Goal: Task Accomplishment & Management: Use online tool/utility

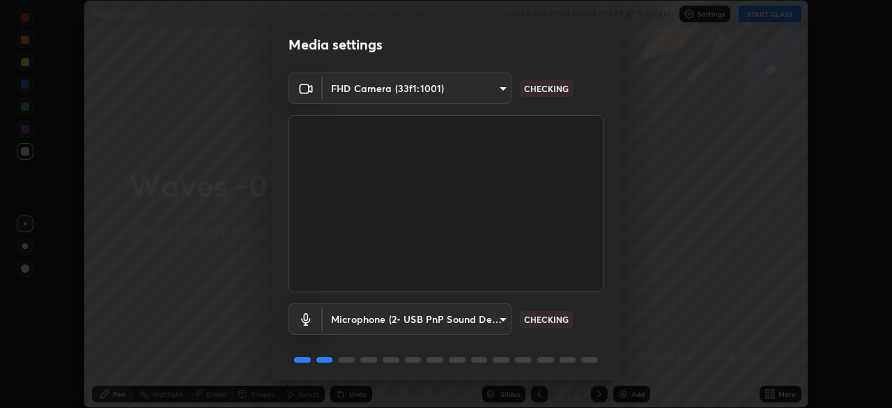
scroll to position [49, 0]
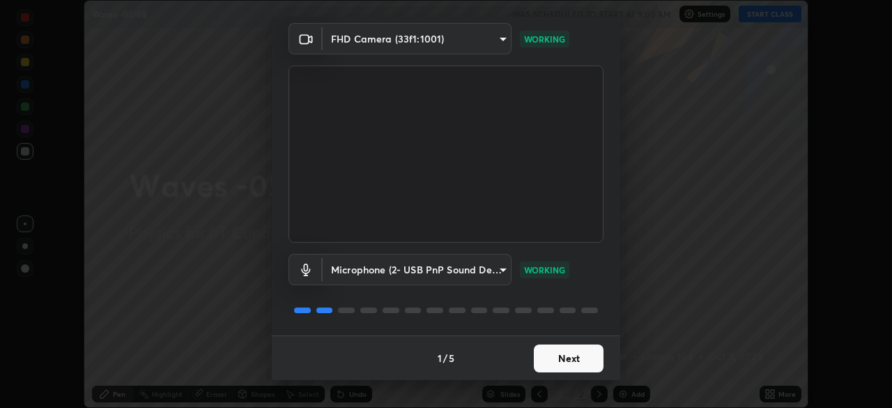
click at [588, 351] on button "Next" at bounding box center [569, 358] width 70 height 28
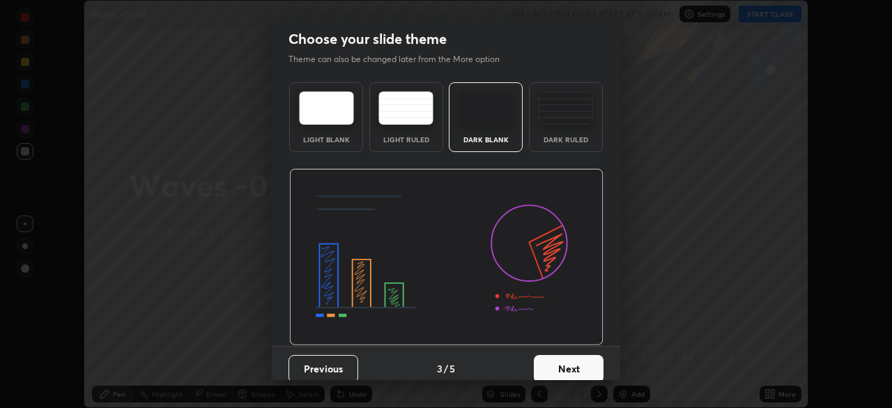
click at [586, 358] on button "Next" at bounding box center [569, 369] width 70 height 28
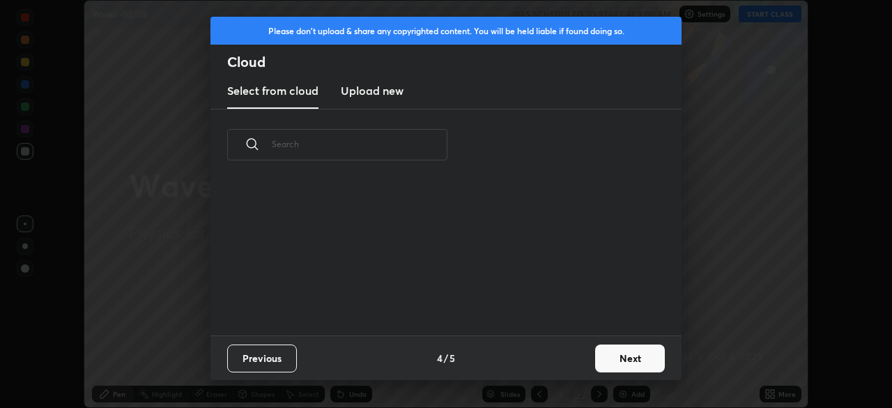
click at [618, 353] on button "Next" at bounding box center [630, 358] width 70 height 28
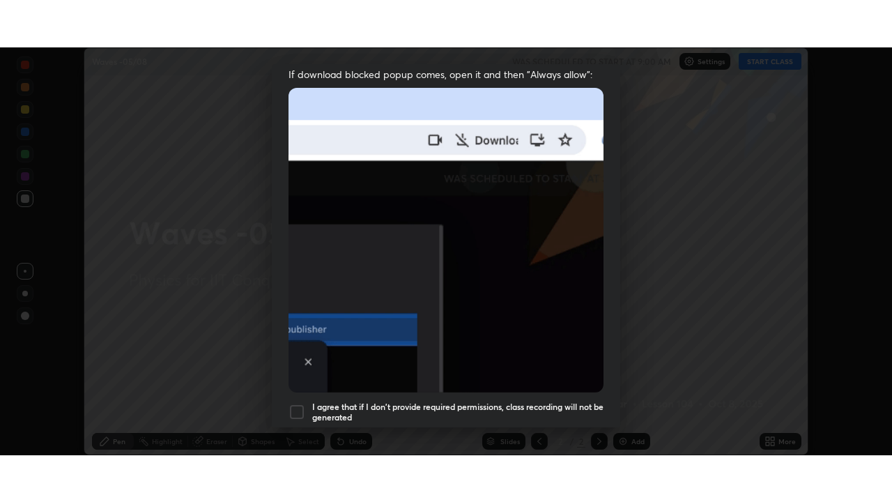
scroll to position [334, 0]
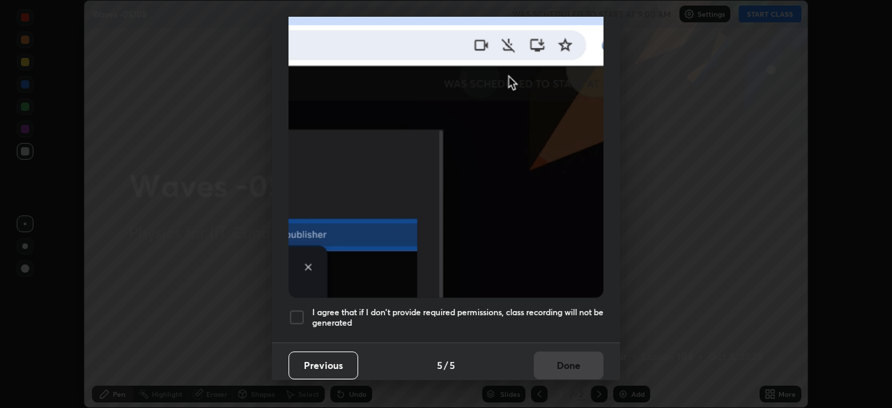
click at [576, 314] on h5 "I agree that if I don't provide required permissions, class recording will not …" at bounding box center [457, 318] width 291 height 22
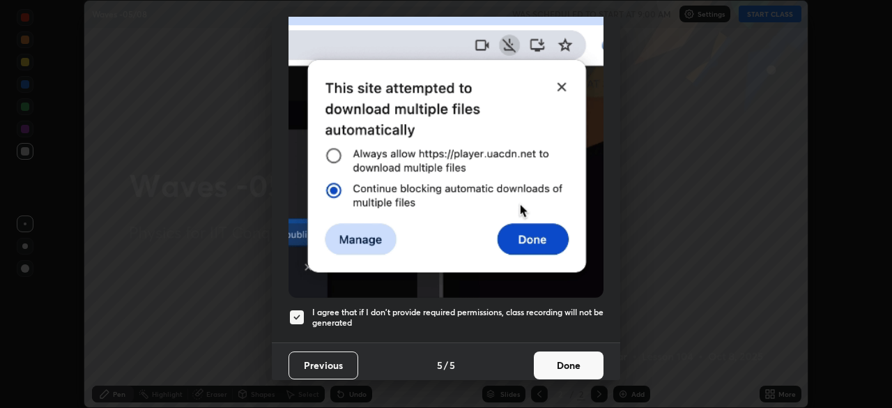
click at [573, 359] on button "Done" at bounding box center [569, 365] width 70 height 28
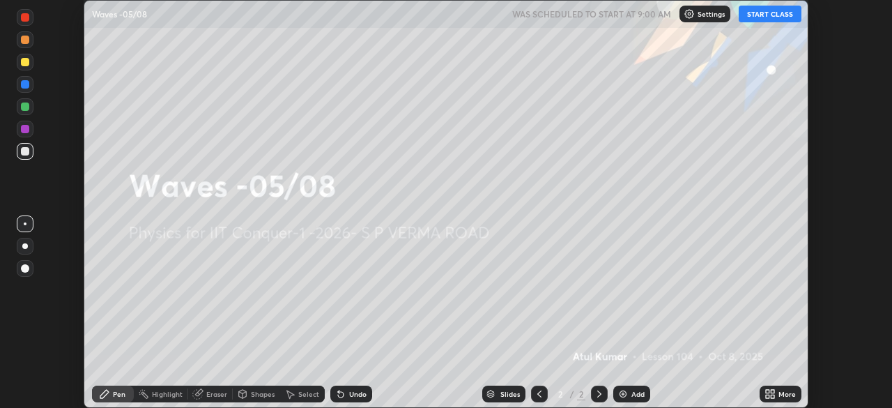
click at [776, 17] on button "START CLASS" at bounding box center [770, 14] width 63 height 17
click at [767, 391] on icon at bounding box center [767, 391] width 3 height 3
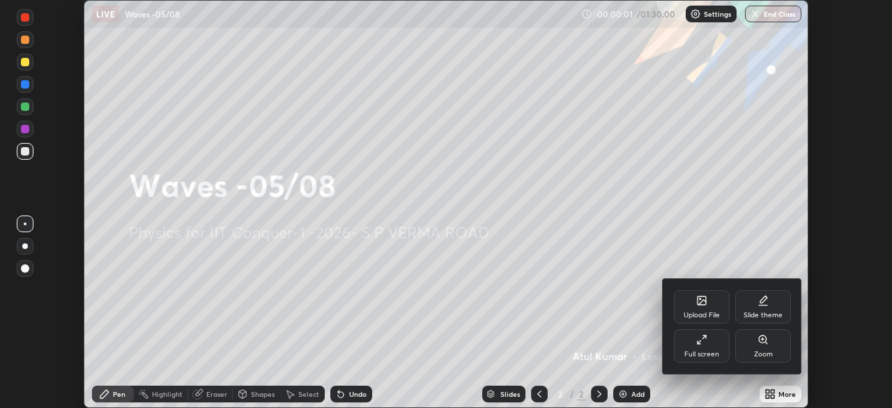
click at [714, 346] on div "Full screen" at bounding box center [702, 345] width 56 height 33
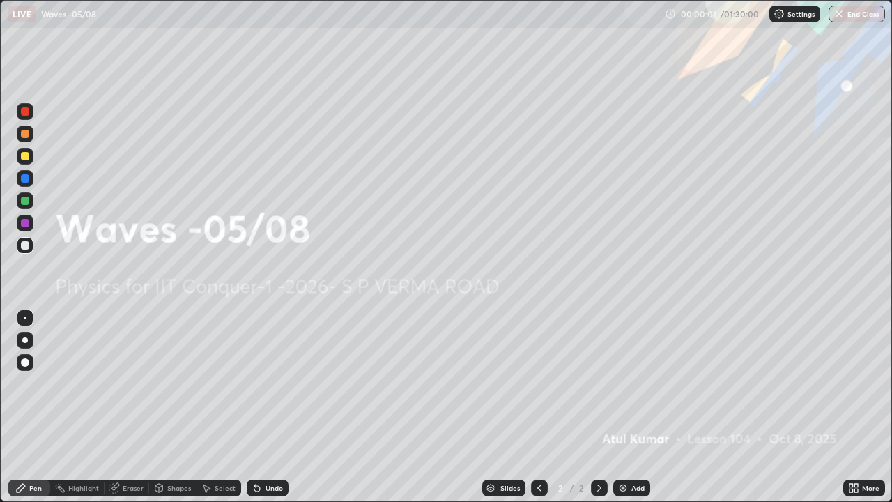
scroll to position [502, 892]
click at [634, 407] on div "Add" at bounding box center [631, 488] width 37 height 17
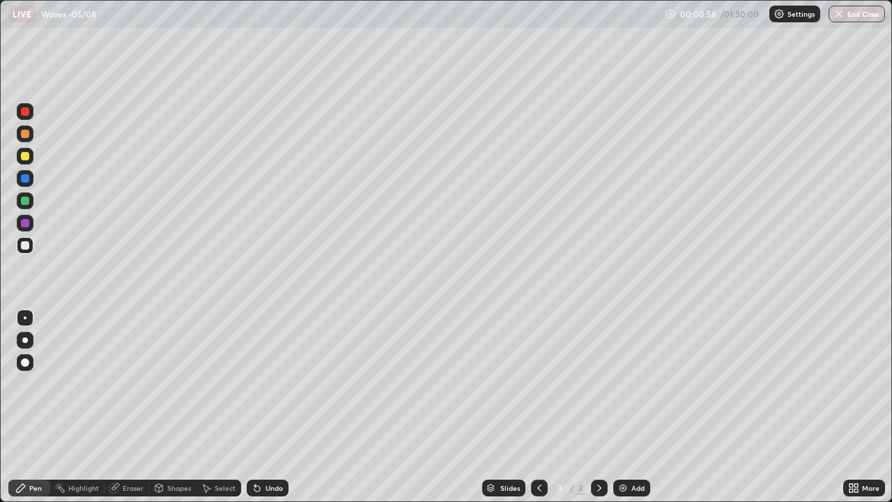
click at [178, 407] on div "Shapes" at bounding box center [172, 488] width 47 height 17
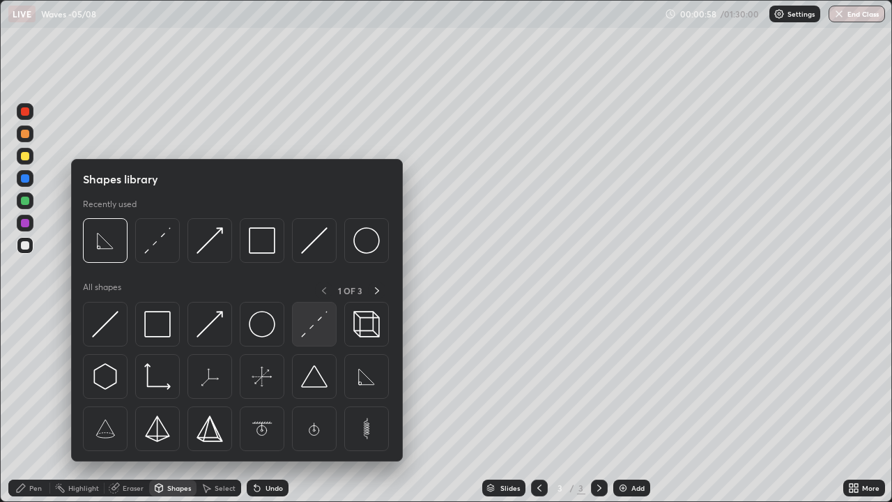
click at [320, 328] on img at bounding box center [314, 324] width 26 height 26
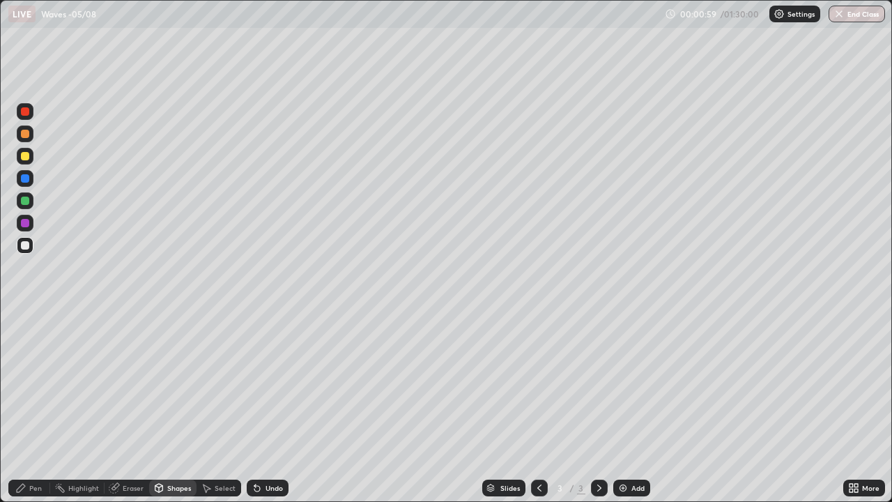
click at [24, 242] on div at bounding box center [25, 245] width 8 height 8
click at [28, 159] on div at bounding box center [25, 156] width 8 height 8
click at [37, 407] on div "Pen" at bounding box center [29, 488] width 42 height 17
click at [181, 407] on div "Shapes" at bounding box center [179, 487] width 24 height 7
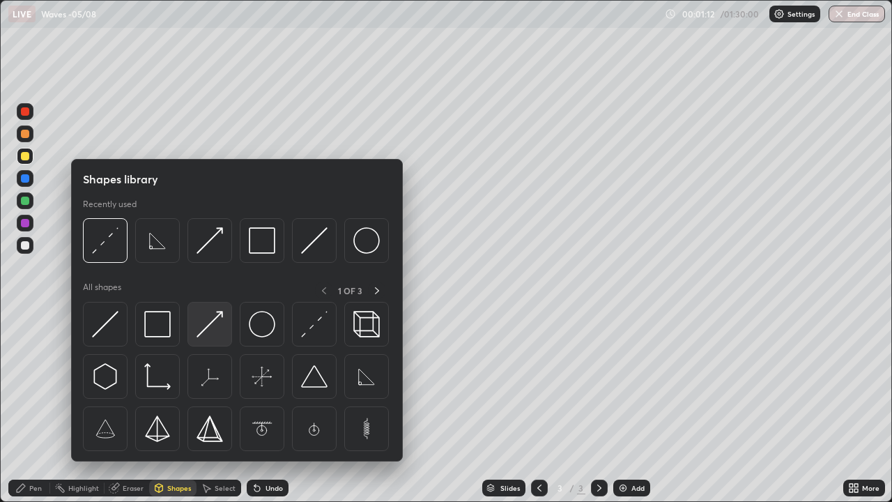
click at [211, 331] on img at bounding box center [210, 324] width 26 height 26
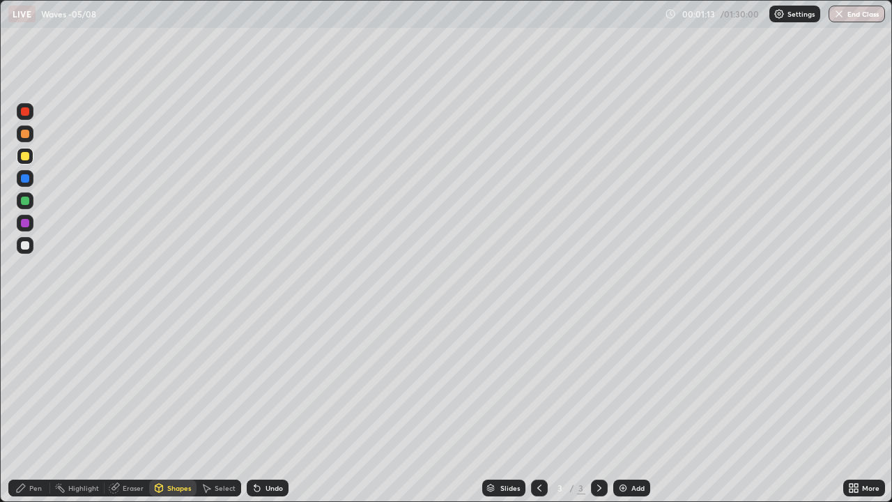
click at [31, 248] on div at bounding box center [25, 245] width 17 height 17
click at [34, 407] on div "Pen" at bounding box center [35, 487] width 13 height 7
click at [28, 134] on div at bounding box center [25, 134] width 8 height 8
click at [32, 407] on div "Pen" at bounding box center [35, 487] width 13 height 7
click at [27, 177] on div at bounding box center [25, 178] width 8 height 8
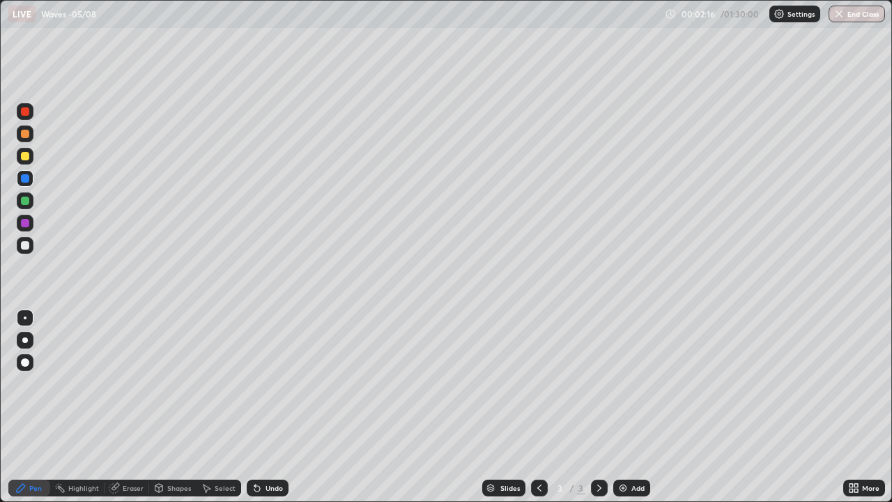
click at [128, 407] on div "Eraser" at bounding box center [127, 488] width 45 height 17
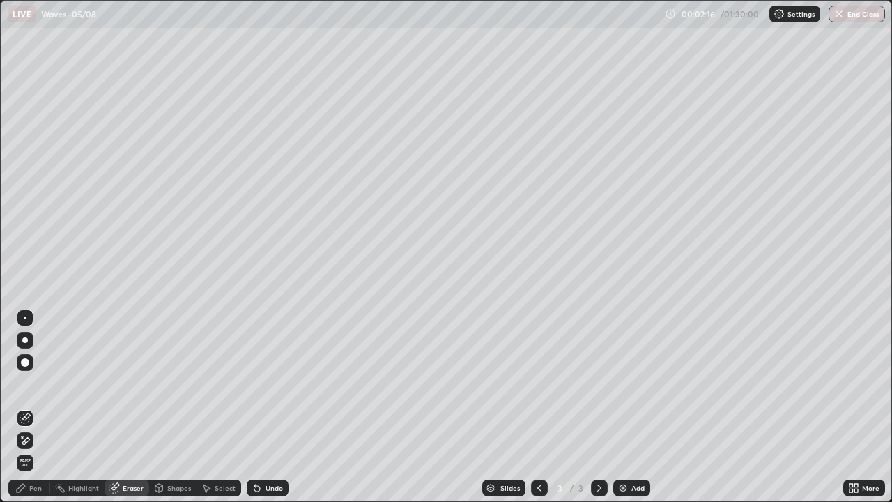
click at [32, 359] on div at bounding box center [25, 362] width 17 height 17
click at [39, 407] on div "Pen" at bounding box center [29, 488] width 42 height 17
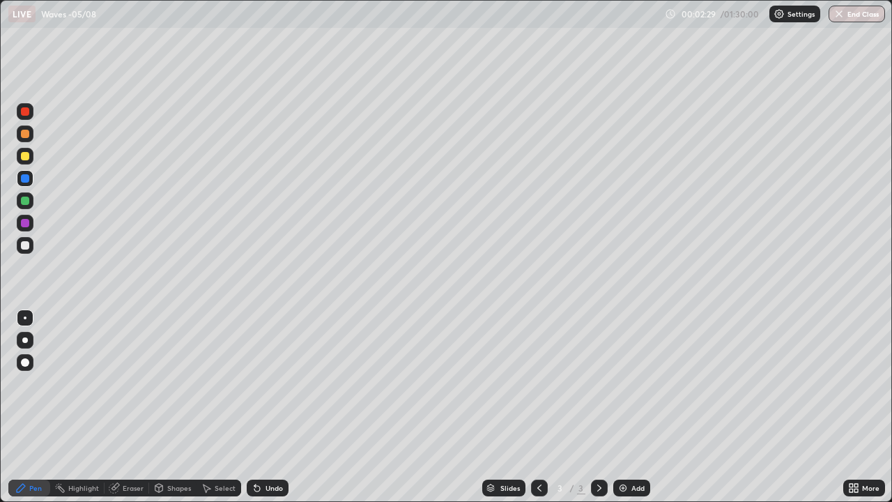
click at [26, 198] on div at bounding box center [25, 201] width 8 height 8
click at [618, 407] on img at bounding box center [623, 487] width 11 height 11
click at [171, 407] on div "Shapes" at bounding box center [172, 488] width 47 height 17
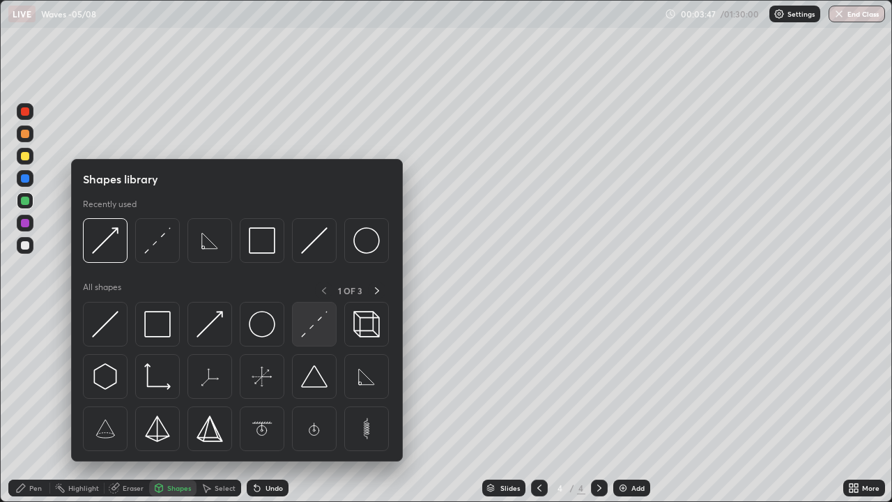
click at [312, 328] on img at bounding box center [314, 324] width 26 height 26
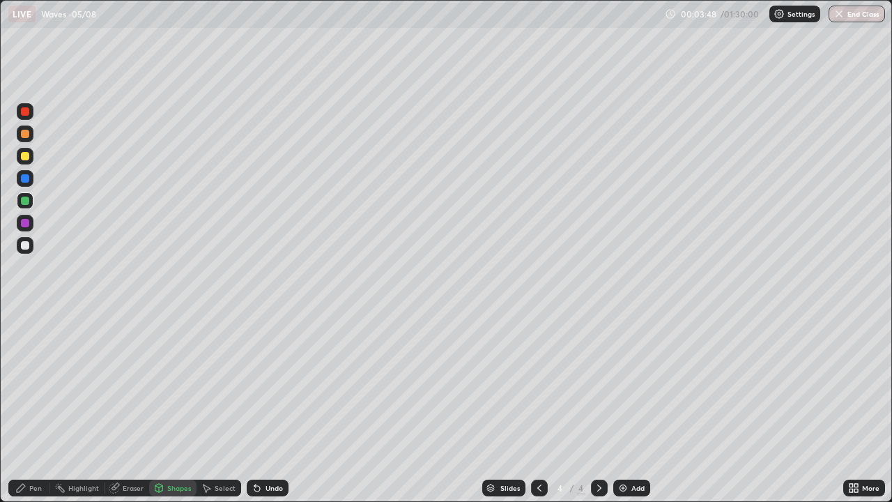
click at [30, 247] on div at bounding box center [25, 245] width 17 height 17
click at [26, 155] on div at bounding box center [25, 156] width 8 height 8
click at [29, 407] on div "Pen" at bounding box center [29, 488] width 42 height 17
click at [181, 407] on div "Shapes" at bounding box center [172, 488] width 47 height 17
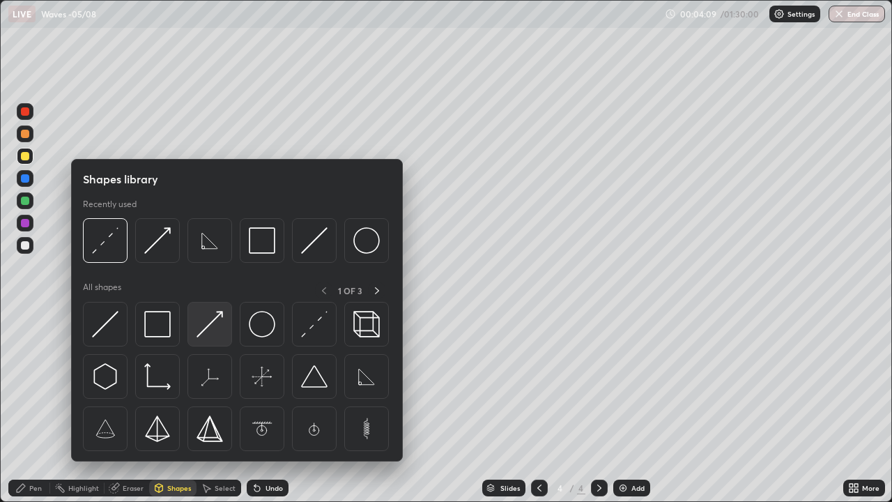
click at [219, 326] on img at bounding box center [210, 324] width 26 height 26
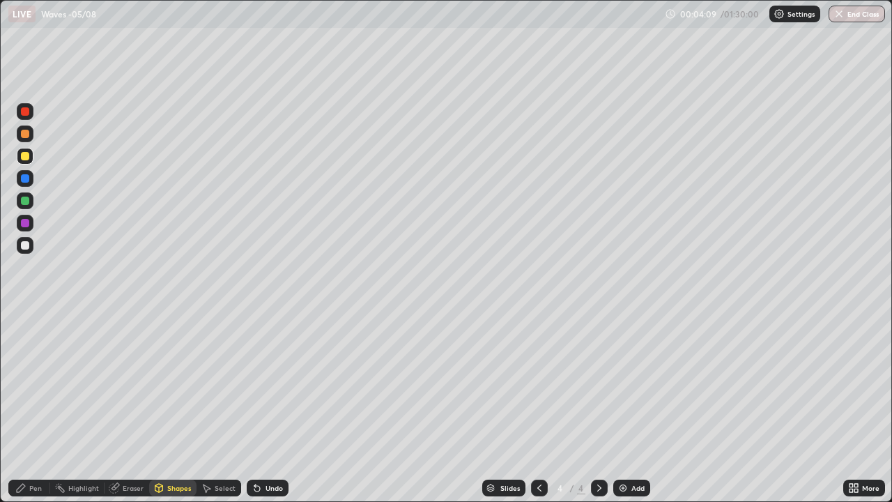
click at [33, 246] on div at bounding box center [25, 245] width 17 height 17
click at [32, 407] on div "Pen" at bounding box center [35, 487] width 13 height 7
click at [26, 201] on div at bounding box center [25, 201] width 8 height 8
click at [632, 407] on div "Add" at bounding box center [638, 487] width 13 height 7
click at [177, 407] on div "Shapes" at bounding box center [172, 488] width 47 height 17
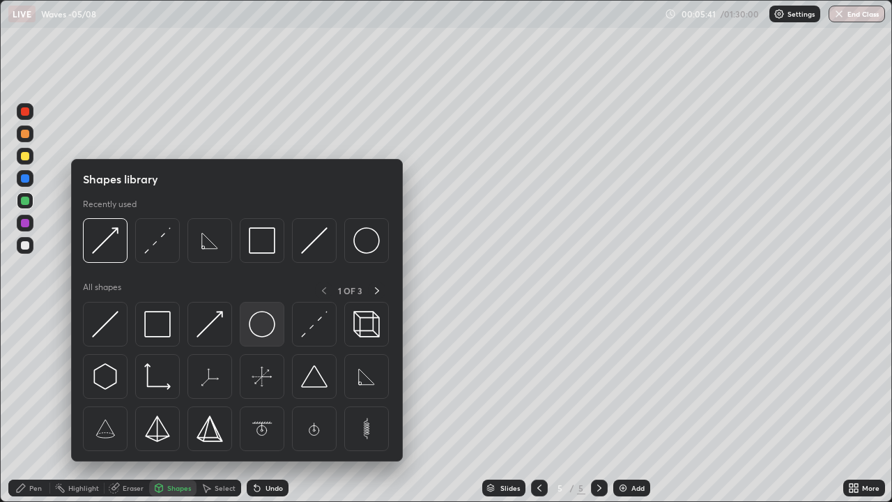
click at [272, 319] on img at bounding box center [262, 324] width 26 height 26
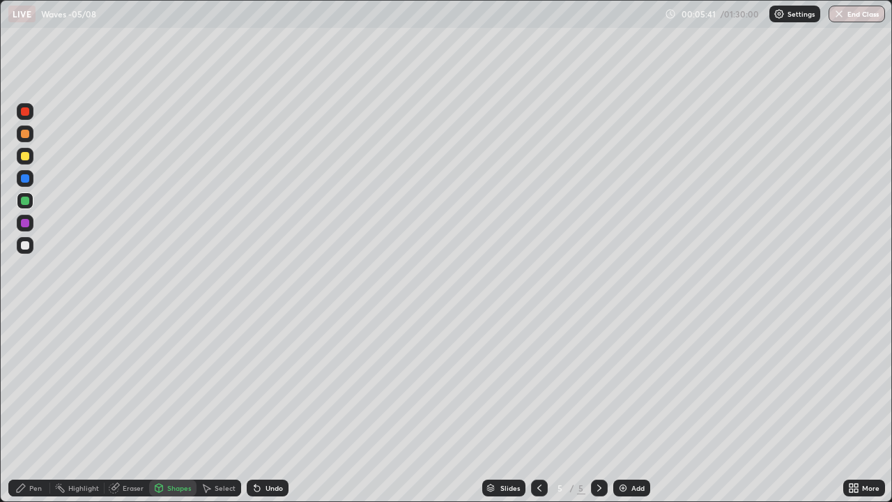
click at [30, 243] on div at bounding box center [25, 245] width 17 height 17
click at [173, 407] on div "Shapes" at bounding box center [179, 487] width 24 height 7
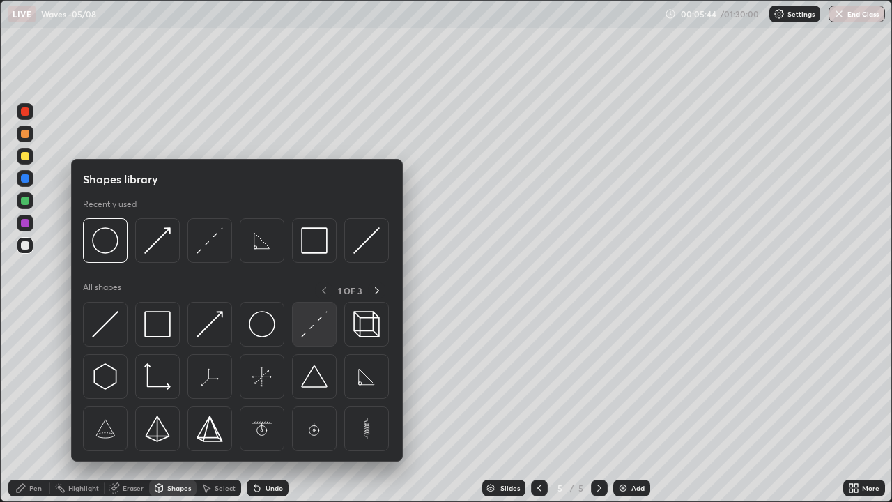
click at [315, 320] on img at bounding box center [314, 324] width 26 height 26
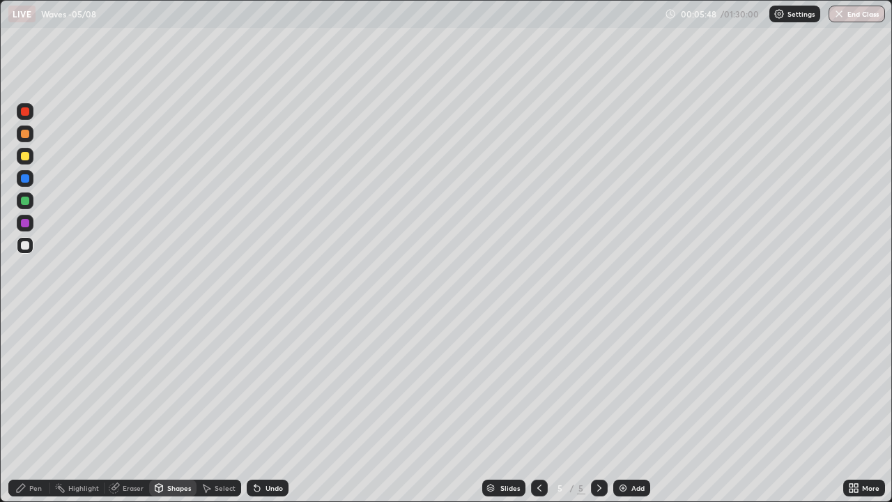
click at [270, 407] on div "Undo" at bounding box center [268, 488] width 42 height 17
click at [29, 202] on div at bounding box center [25, 201] width 8 height 8
click at [33, 407] on div "Pen" at bounding box center [29, 488] width 42 height 17
click at [26, 242] on div at bounding box center [25, 245] width 8 height 8
click at [171, 407] on div "Shapes" at bounding box center [179, 487] width 24 height 7
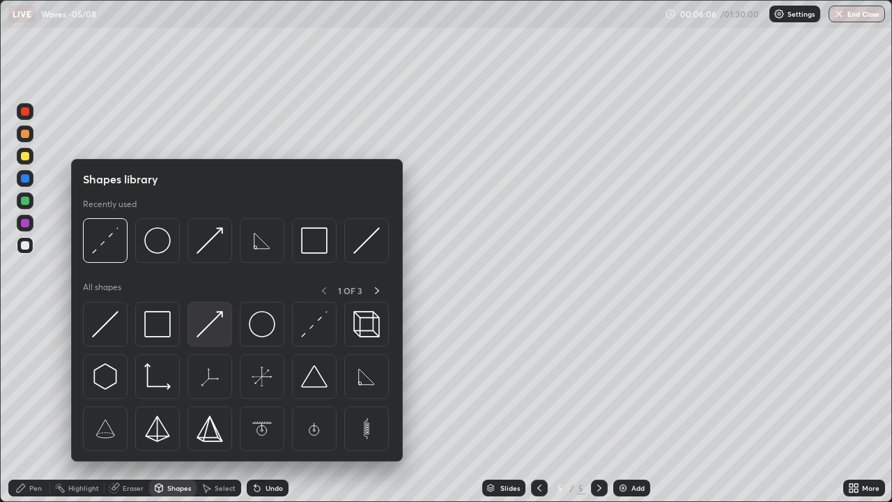
click at [223, 321] on div at bounding box center [210, 324] width 45 height 45
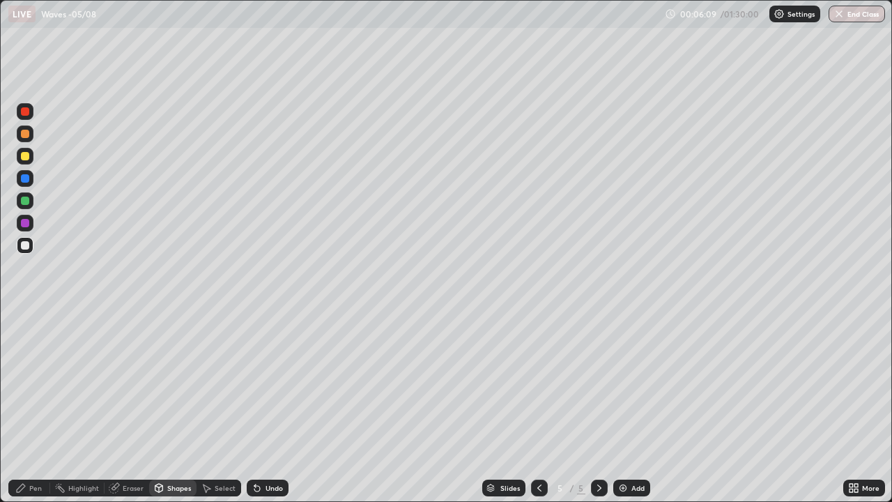
click at [36, 407] on div "Pen" at bounding box center [29, 488] width 42 height 17
click at [176, 407] on div "Shapes" at bounding box center [172, 488] width 47 height 17
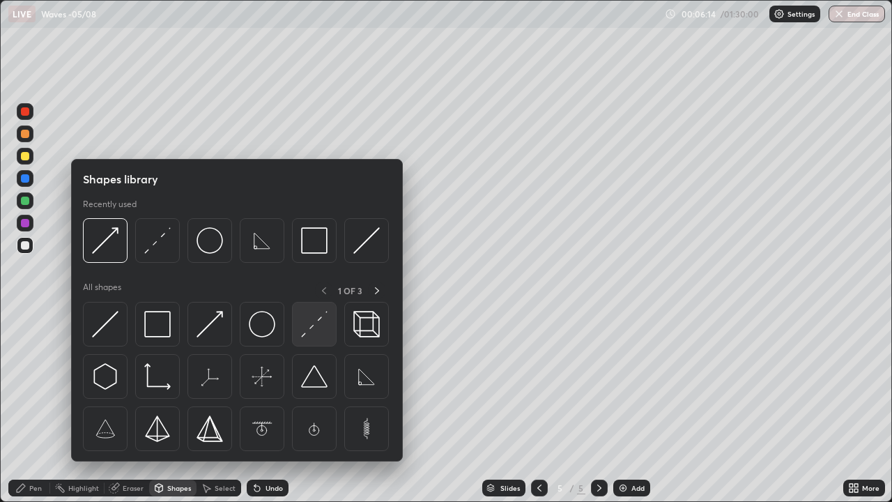
click at [322, 327] on img at bounding box center [314, 324] width 26 height 26
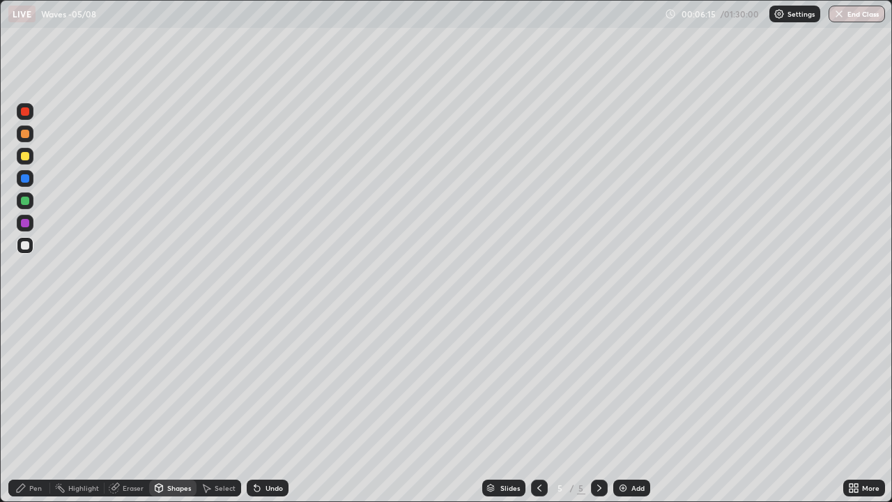
click at [30, 241] on div at bounding box center [25, 245] width 17 height 17
click at [224, 407] on div "Select" at bounding box center [219, 488] width 45 height 17
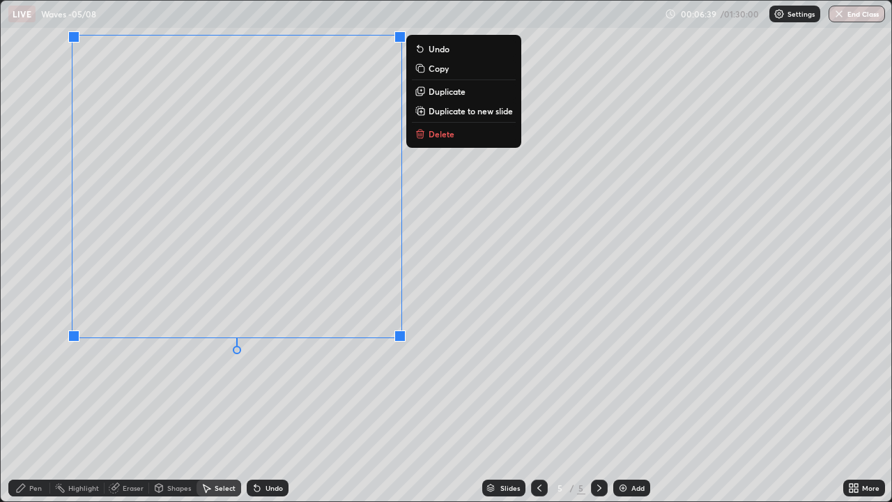
click at [31, 407] on div "Pen" at bounding box center [29, 488] width 42 height 17
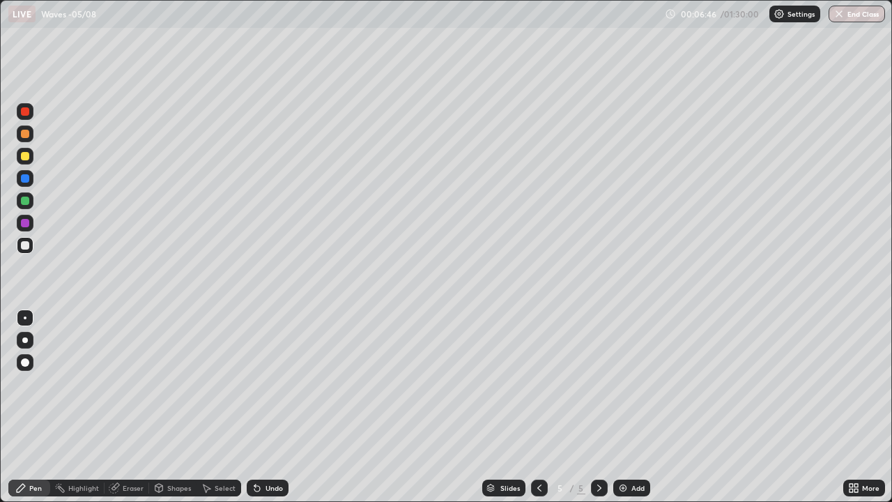
click at [171, 407] on div "Shapes" at bounding box center [179, 487] width 24 height 7
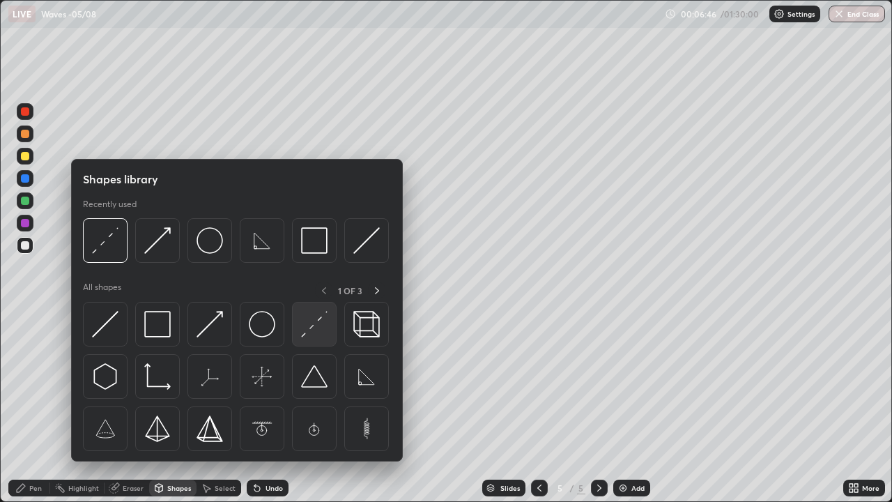
click at [320, 328] on img at bounding box center [314, 324] width 26 height 26
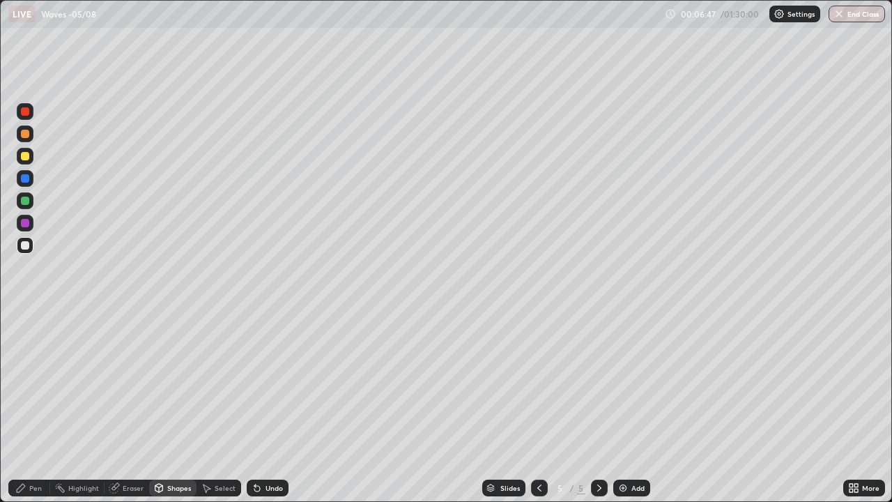
click at [25, 244] on div at bounding box center [25, 245] width 8 height 8
click at [181, 407] on div "Shapes" at bounding box center [179, 487] width 24 height 7
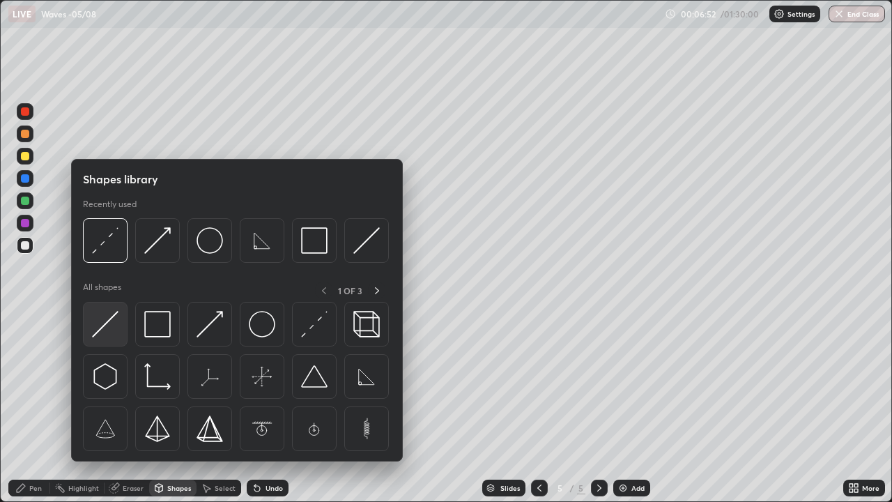
click at [112, 324] on img at bounding box center [105, 324] width 26 height 26
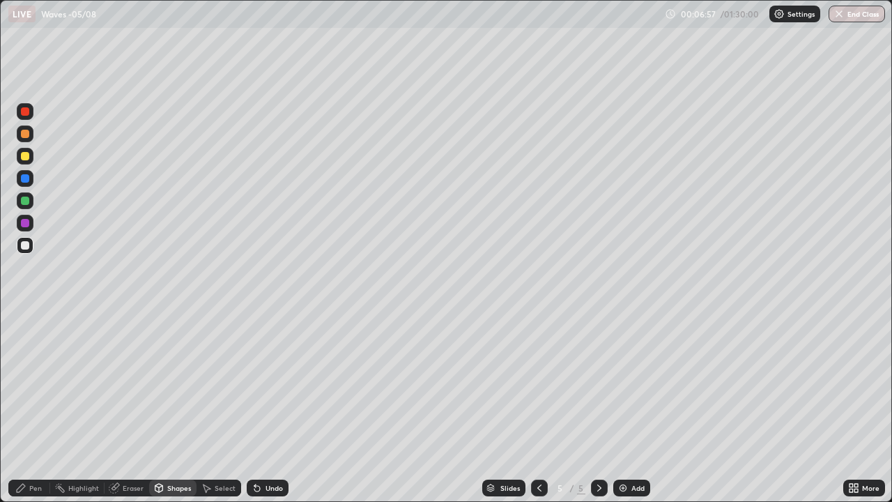
click at [43, 407] on div "Pen" at bounding box center [29, 488] width 42 height 17
click at [26, 201] on div at bounding box center [25, 201] width 8 height 8
click at [187, 407] on div "Shapes" at bounding box center [172, 488] width 47 height 17
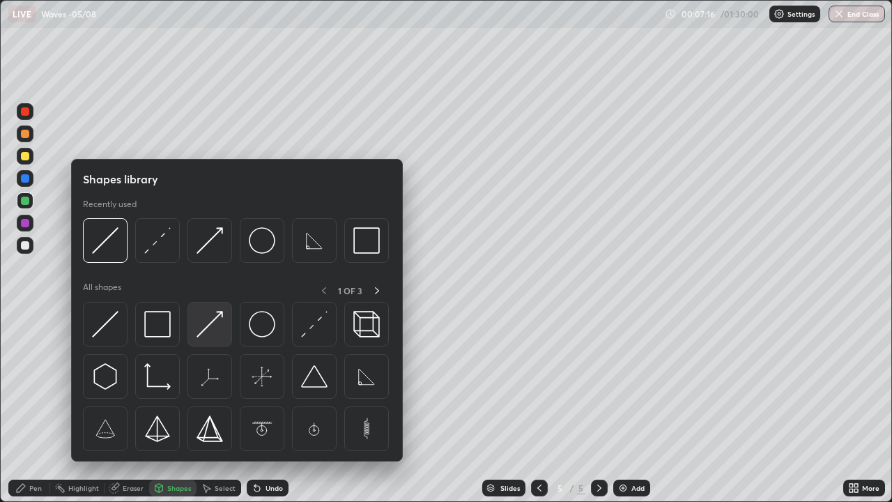
click at [219, 324] on img at bounding box center [210, 324] width 26 height 26
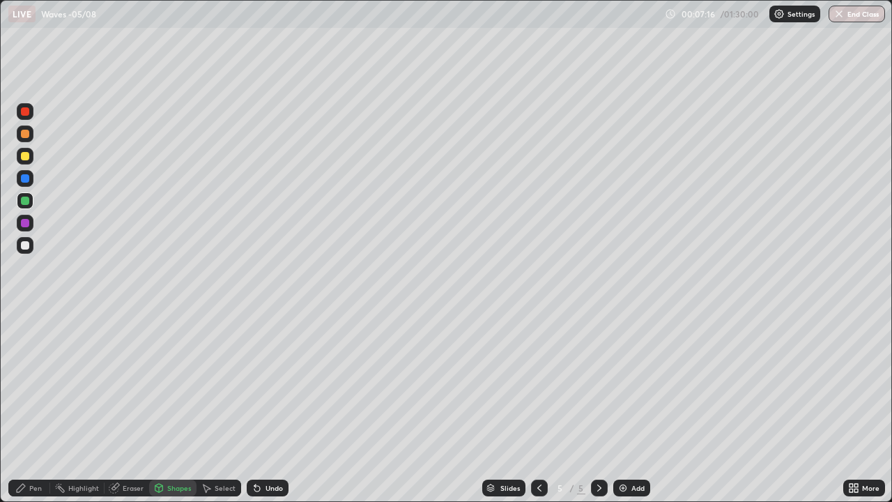
click at [31, 247] on div at bounding box center [25, 245] width 17 height 17
click at [38, 407] on div "Pen" at bounding box center [29, 488] width 42 height 17
click at [28, 155] on div at bounding box center [25, 156] width 8 height 8
click at [26, 201] on div at bounding box center [25, 201] width 8 height 8
click at [26, 156] on div at bounding box center [25, 156] width 8 height 8
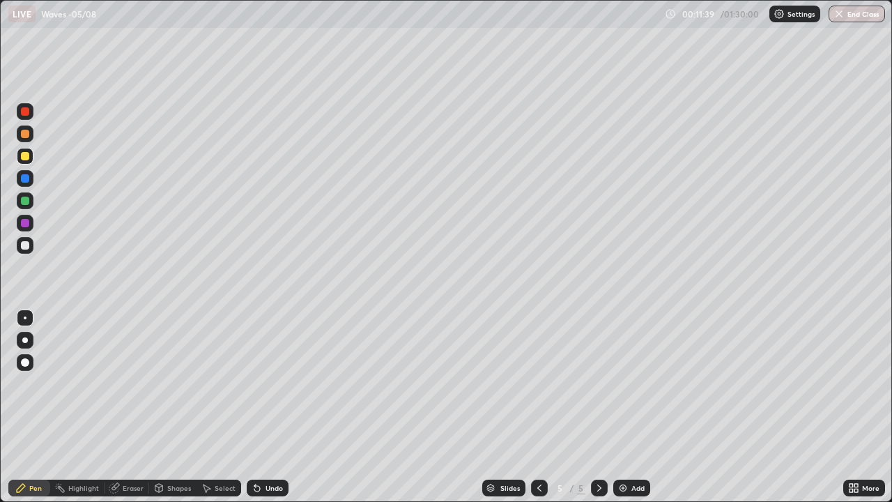
click at [26, 137] on div at bounding box center [25, 134] width 8 height 8
click at [26, 200] on div at bounding box center [25, 201] width 8 height 8
click at [629, 407] on div "Add" at bounding box center [631, 488] width 37 height 17
click at [180, 407] on div "Shapes" at bounding box center [179, 487] width 24 height 7
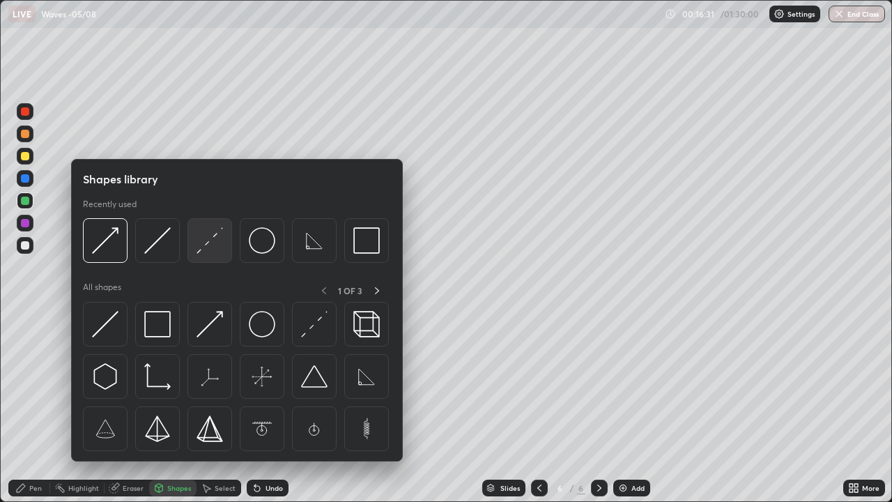
click at [211, 243] on img at bounding box center [210, 240] width 26 height 26
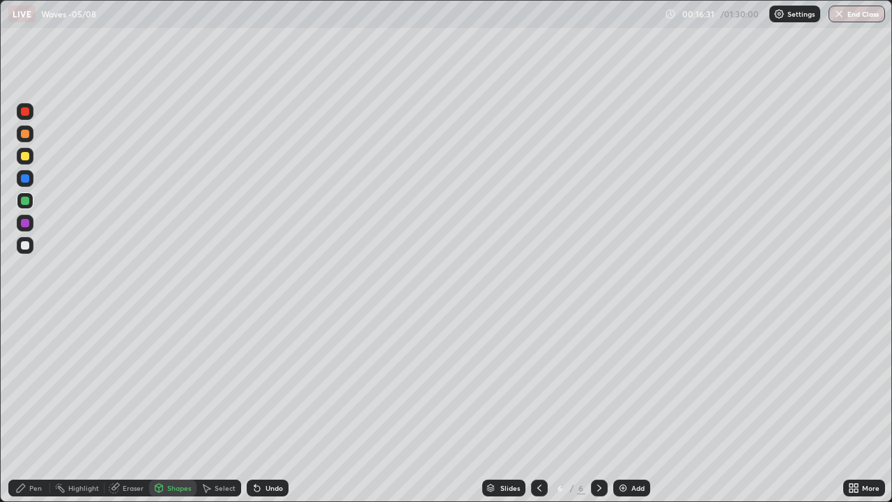
click at [30, 201] on div at bounding box center [25, 200] width 17 height 17
click at [167, 407] on div "Shapes" at bounding box center [179, 487] width 24 height 7
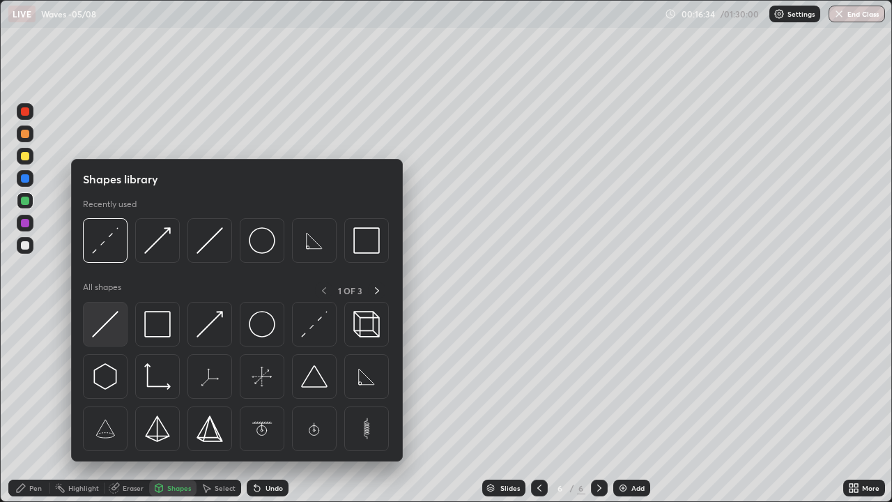
click at [114, 321] on img at bounding box center [105, 324] width 26 height 26
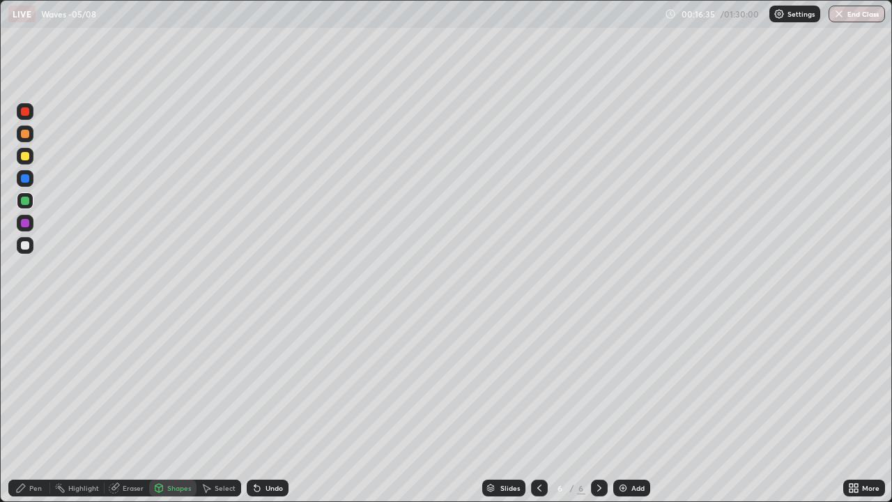
click at [28, 238] on div at bounding box center [25, 245] width 17 height 17
click at [30, 155] on div at bounding box center [25, 156] width 17 height 17
click at [40, 407] on div "Pen" at bounding box center [29, 488] width 42 height 17
click at [29, 238] on div at bounding box center [25, 245] width 17 height 17
click at [163, 407] on div "Shapes" at bounding box center [172, 488] width 47 height 17
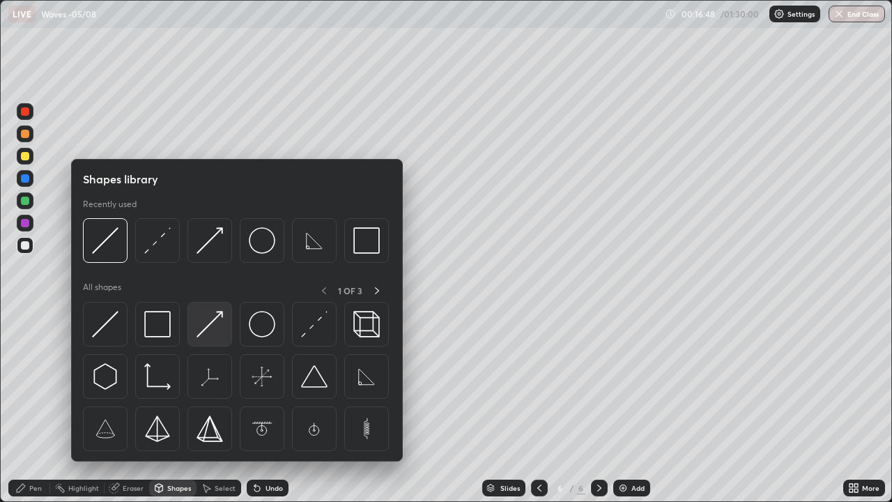
click at [215, 327] on img at bounding box center [210, 324] width 26 height 26
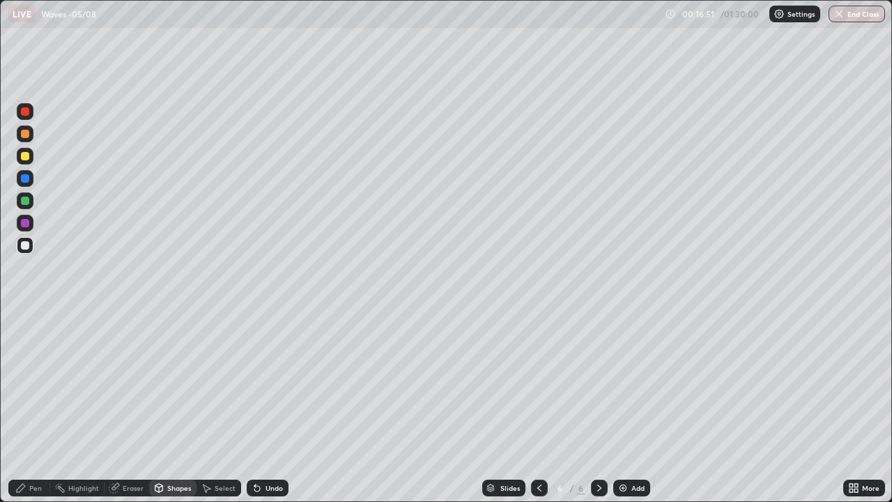
click at [33, 407] on div "Pen" at bounding box center [35, 487] width 13 height 7
click at [169, 407] on div "Shapes" at bounding box center [179, 487] width 24 height 7
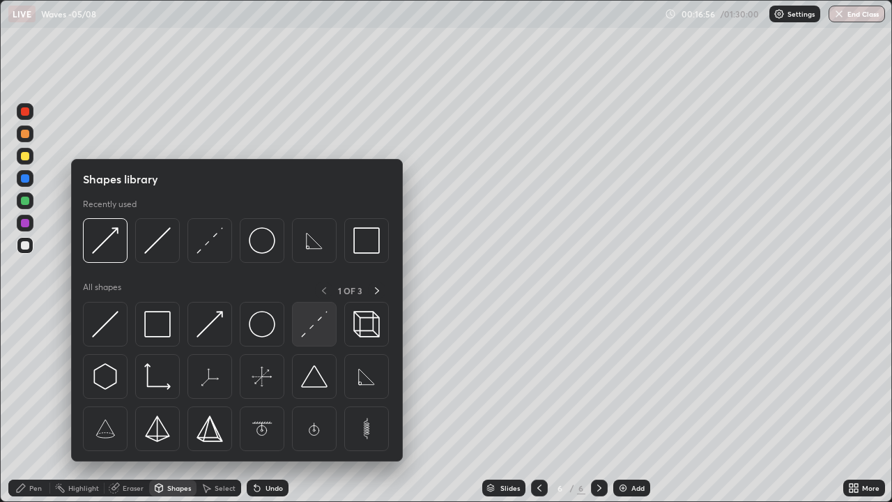
click at [312, 325] on img at bounding box center [314, 324] width 26 height 26
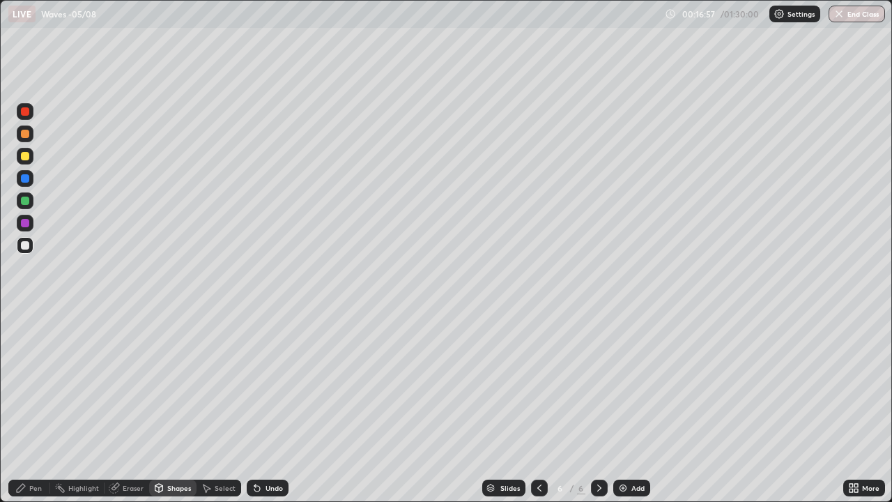
click at [26, 245] on div at bounding box center [25, 245] width 8 height 8
click at [27, 407] on div "Pen" at bounding box center [29, 488] width 42 height 17
click at [31, 154] on div at bounding box center [25, 156] width 17 height 17
click at [629, 407] on div "Add" at bounding box center [631, 488] width 37 height 17
click at [26, 200] on div at bounding box center [25, 201] width 8 height 8
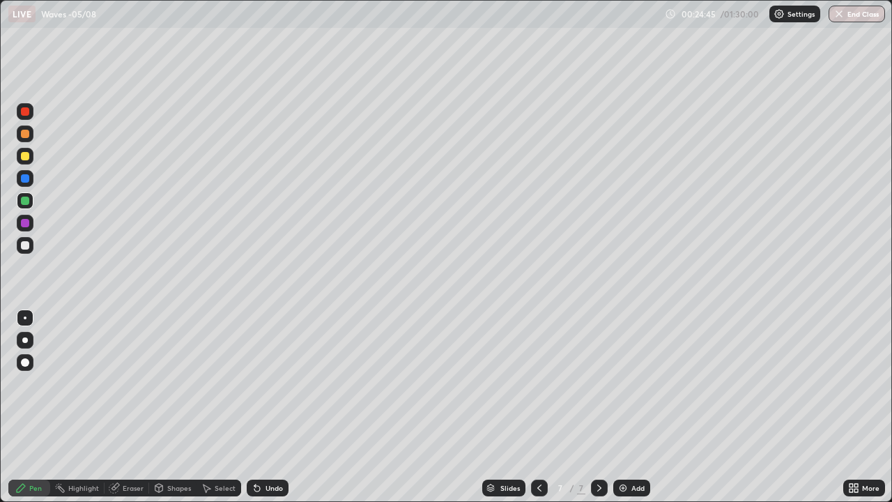
click at [179, 407] on div "Shapes" at bounding box center [179, 487] width 24 height 7
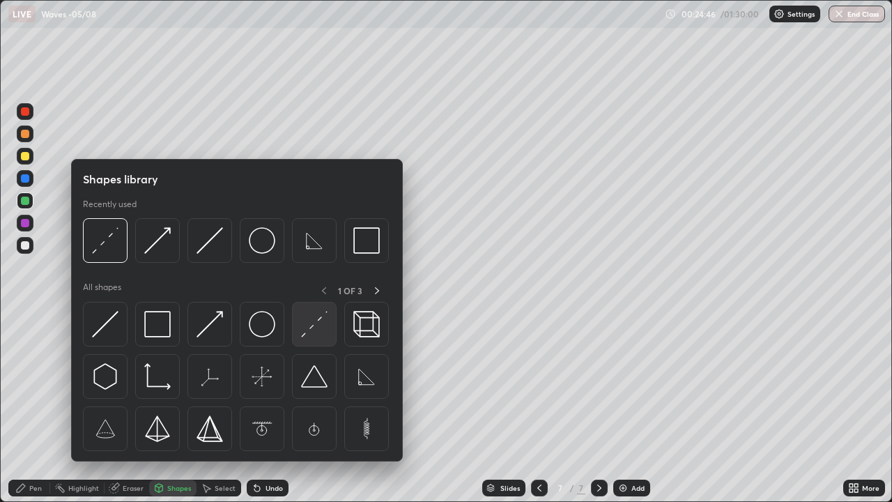
click at [319, 326] on img at bounding box center [314, 324] width 26 height 26
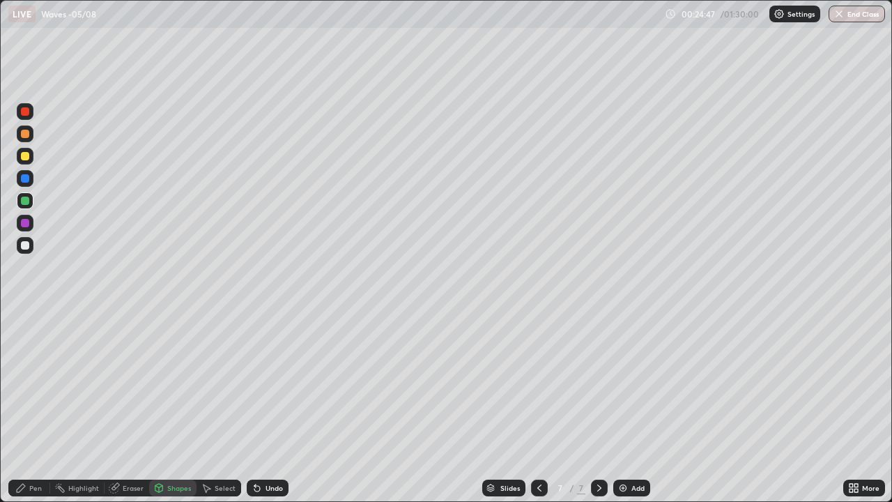
click at [31, 245] on div at bounding box center [25, 245] width 17 height 17
click at [39, 407] on div "Pen" at bounding box center [29, 488] width 42 height 17
click at [26, 155] on div at bounding box center [25, 156] width 8 height 8
click at [189, 407] on div "Shapes" at bounding box center [172, 488] width 47 height 17
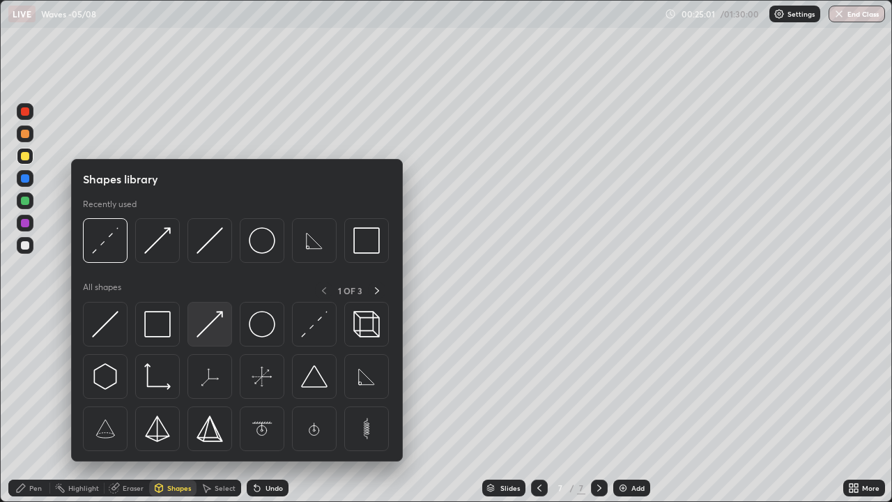
click at [217, 321] on img at bounding box center [210, 324] width 26 height 26
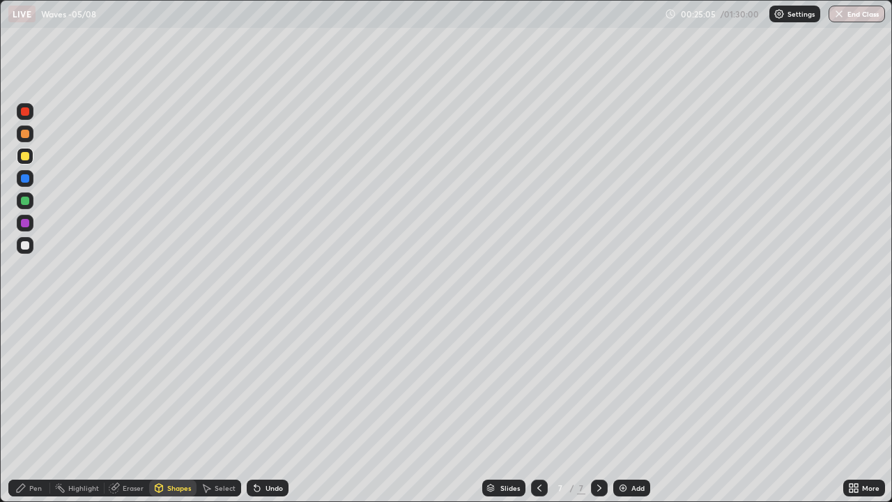
click at [40, 407] on div "Pen" at bounding box center [29, 488] width 42 height 17
click at [625, 407] on img at bounding box center [623, 487] width 11 height 11
click at [31, 201] on div at bounding box center [25, 200] width 17 height 17
click at [21, 156] on div at bounding box center [25, 156] width 8 height 8
click at [30, 135] on div at bounding box center [25, 133] width 17 height 17
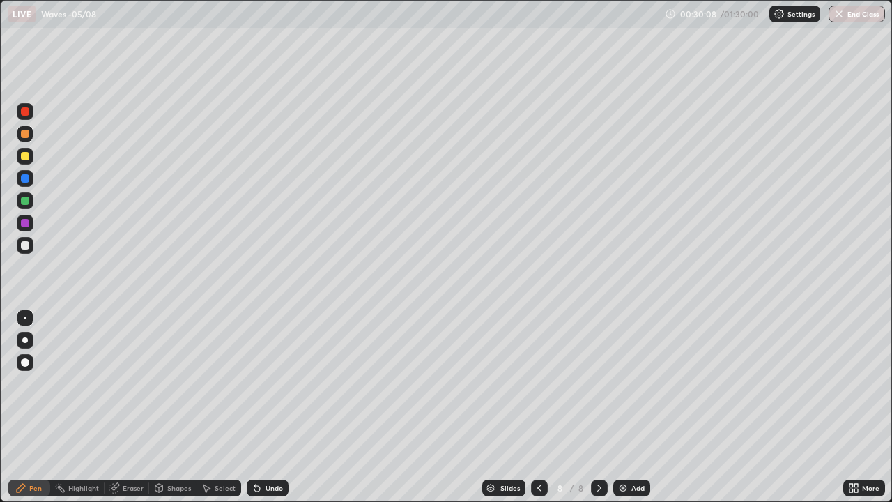
click at [626, 407] on div "Add" at bounding box center [631, 488] width 37 height 17
click at [28, 155] on div at bounding box center [25, 156] width 8 height 8
click at [266, 407] on div "Undo" at bounding box center [274, 487] width 17 height 7
click at [32, 201] on div at bounding box center [25, 200] width 17 height 17
click at [537, 407] on div at bounding box center [539, 488] width 17 height 17
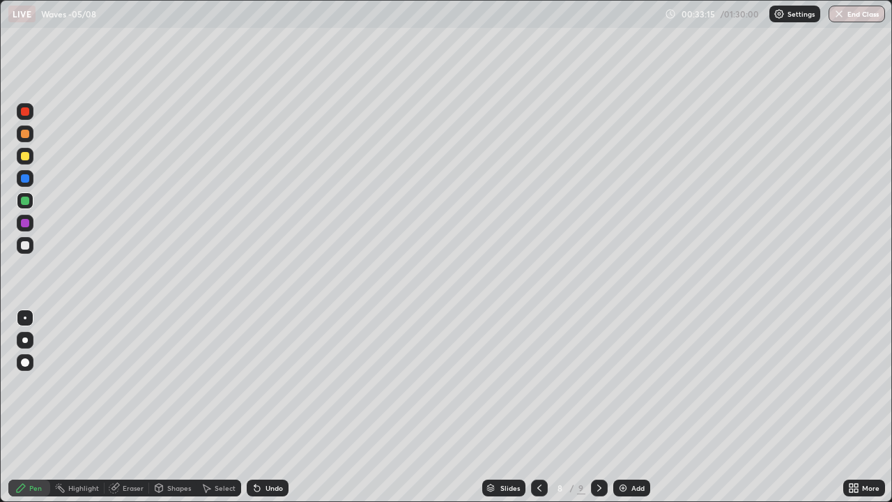
click at [598, 407] on icon at bounding box center [599, 487] width 11 height 11
click at [634, 407] on div "Add" at bounding box center [631, 488] width 37 height 17
click at [26, 153] on div at bounding box center [25, 156] width 8 height 8
click at [262, 407] on div "Undo" at bounding box center [268, 488] width 42 height 17
click at [638, 407] on div "Add" at bounding box center [631, 488] width 37 height 17
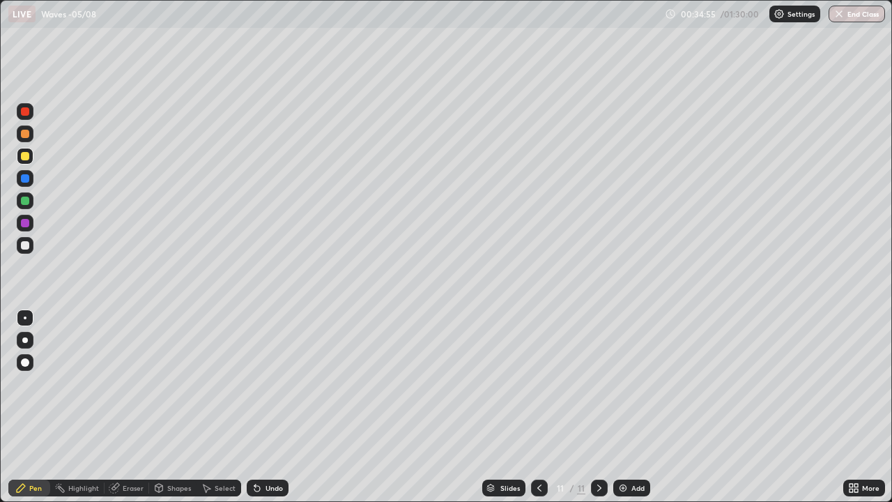
click at [184, 407] on div "Shapes" at bounding box center [179, 487] width 24 height 7
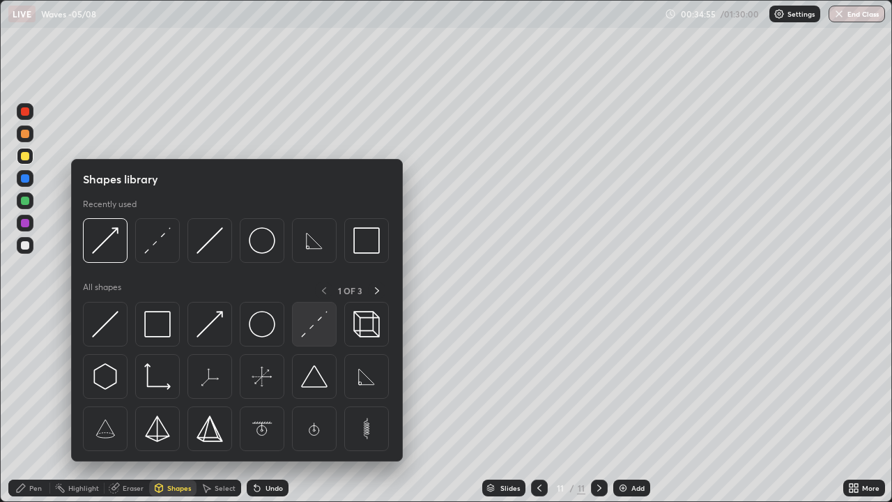
click at [323, 321] on img at bounding box center [314, 324] width 26 height 26
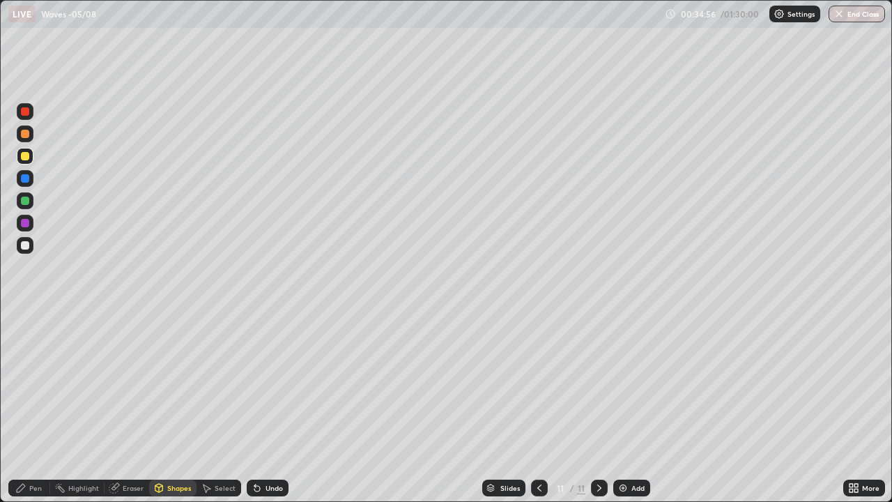
click at [29, 246] on div at bounding box center [25, 245] width 8 height 8
click at [29, 199] on div at bounding box center [25, 201] width 8 height 8
click at [26, 407] on icon at bounding box center [20, 487] width 11 height 11
click at [26, 246] on div at bounding box center [25, 245] width 8 height 8
click at [26, 158] on div at bounding box center [25, 156] width 8 height 8
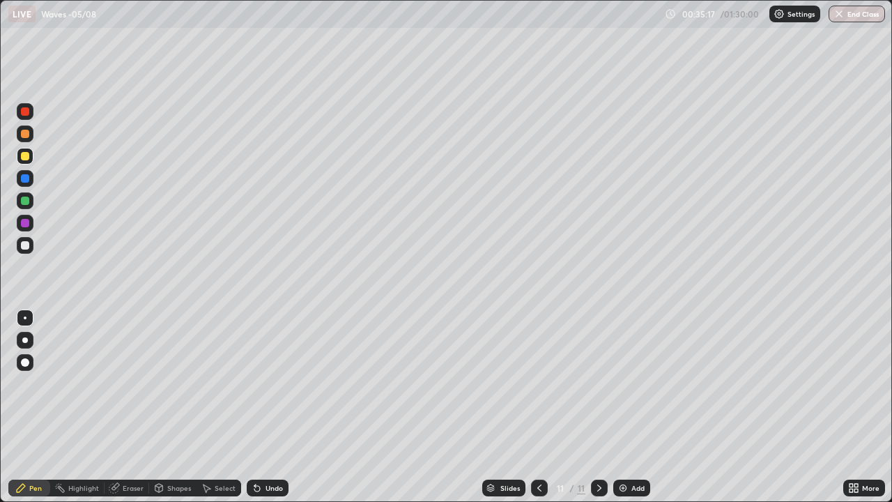
click at [538, 407] on icon at bounding box center [539, 487] width 11 height 11
click at [592, 407] on div at bounding box center [599, 488] width 17 height 17
click at [538, 407] on icon at bounding box center [539, 487] width 11 height 11
click at [537, 407] on icon at bounding box center [539, 487] width 11 height 11
click at [596, 407] on icon at bounding box center [599, 487] width 11 height 11
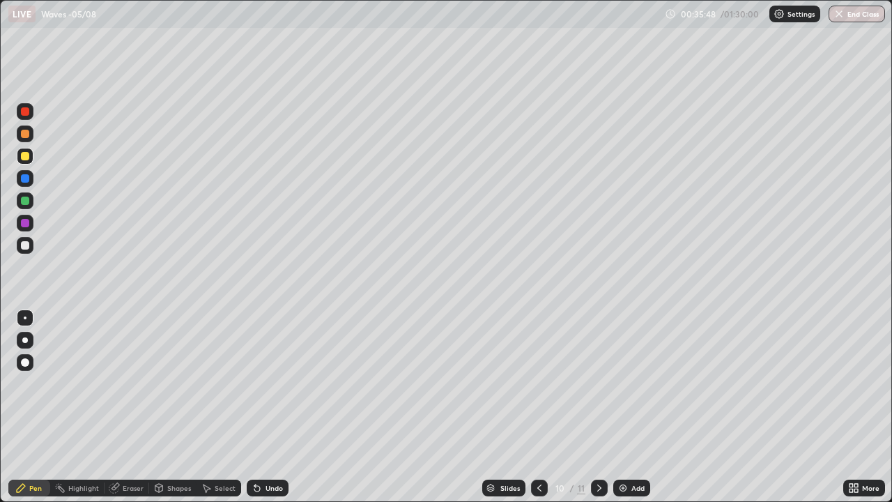
click at [592, 407] on div at bounding box center [599, 488] width 17 height 17
click at [26, 204] on div at bounding box center [25, 201] width 8 height 8
click at [27, 160] on div at bounding box center [25, 156] width 8 height 8
click at [26, 134] on div at bounding box center [25, 134] width 8 height 8
click at [123, 407] on div "Eraser" at bounding box center [133, 487] width 21 height 7
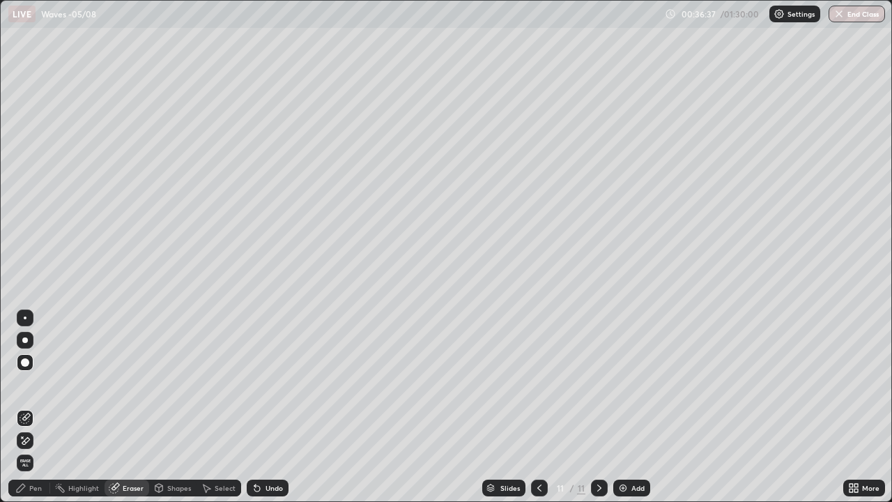
click at [25, 407] on span "Erase all" at bounding box center [24, 463] width 15 height 8
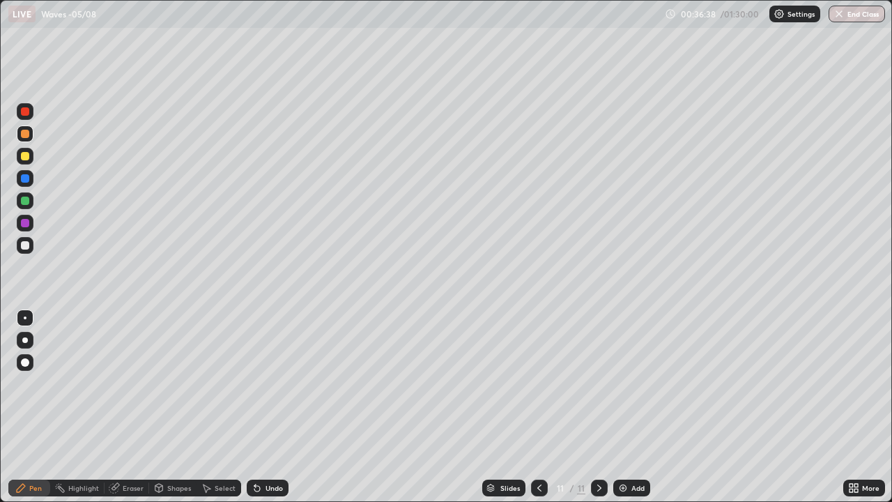
click at [174, 407] on div "Shapes" at bounding box center [179, 487] width 24 height 7
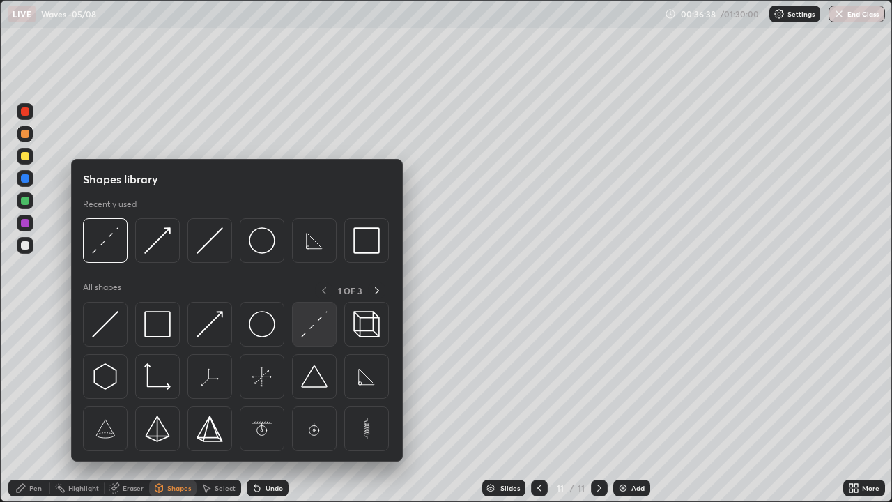
click at [315, 330] on img at bounding box center [314, 324] width 26 height 26
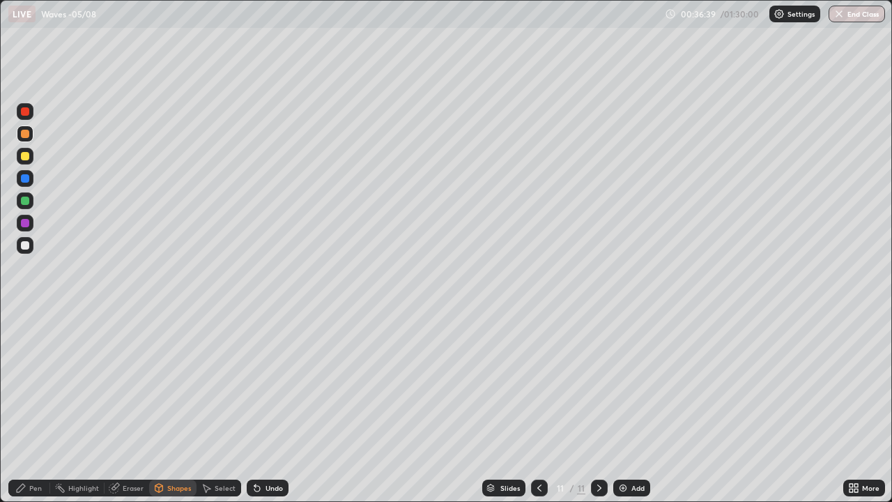
click at [31, 247] on div at bounding box center [25, 245] width 17 height 17
click at [28, 133] on div at bounding box center [25, 134] width 8 height 8
click at [261, 407] on div "Undo" at bounding box center [268, 488] width 42 height 17
click at [35, 407] on div "Pen" at bounding box center [35, 487] width 13 height 7
click at [31, 204] on div at bounding box center [25, 200] width 17 height 17
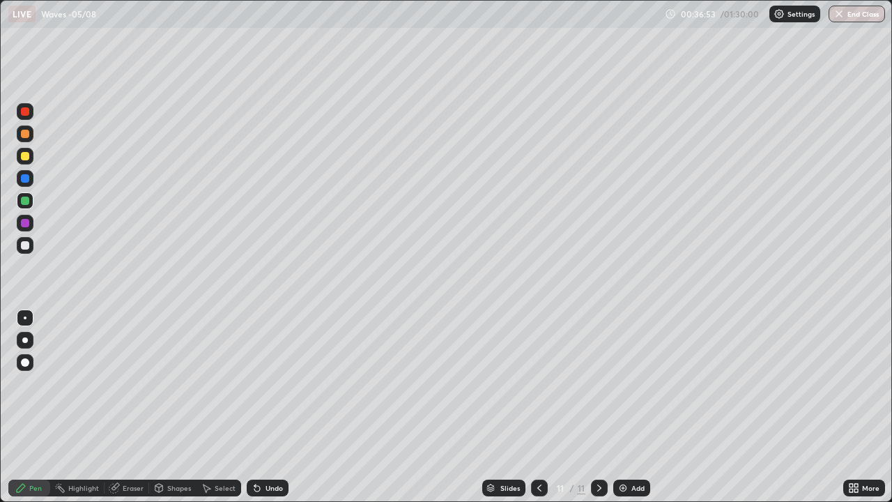
click at [29, 407] on div "Pen" at bounding box center [29, 488] width 42 height 17
click at [28, 162] on div at bounding box center [25, 156] width 17 height 17
click at [183, 407] on div "Shapes" at bounding box center [179, 487] width 24 height 7
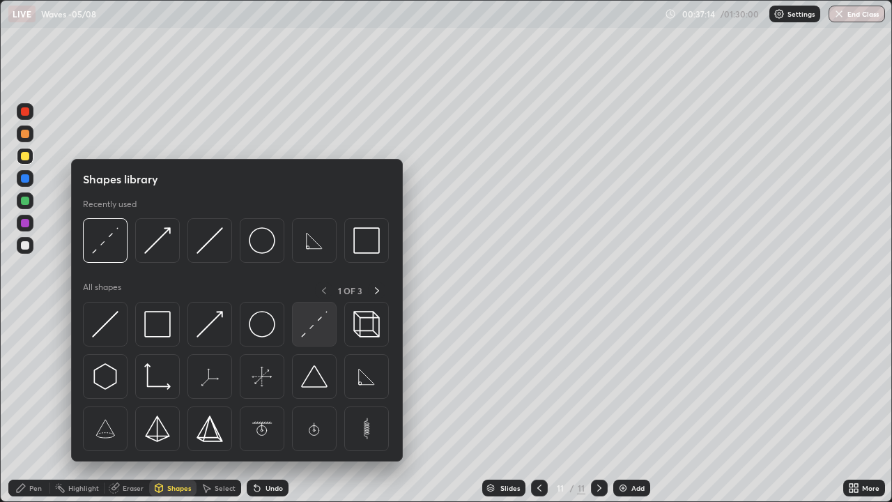
click at [319, 330] on img at bounding box center [314, 324] width 26 height 26
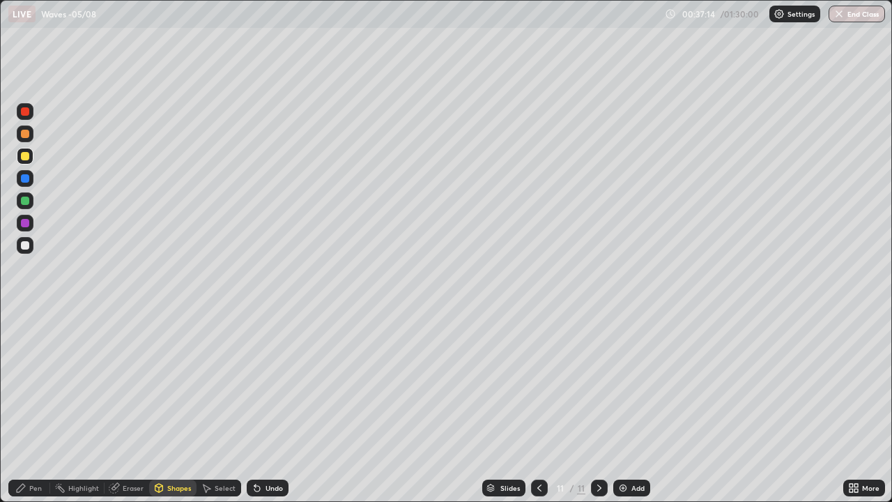
click at [27, 245] on div at bounding box center [25, 245] width 8 height 8
click at [17, 407] on icon at bounding box center [20, 487] width 11 height 11
click at [25, 157] on div at bounding box center [25, 156] width 8 height 8
click at [24, 134] on div at bounding box center [25, 134] width 8 height 8
click at [27, 115] on div at bounding box center [25, 111] width 8 height 8
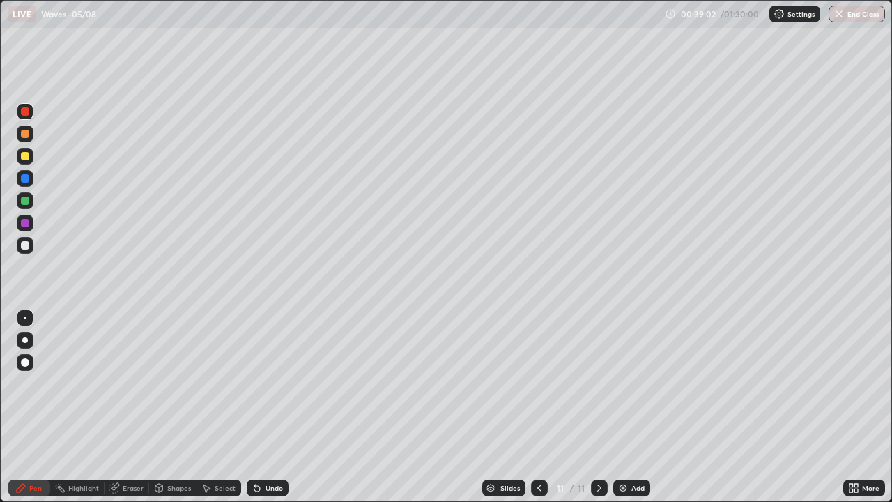
click at [158, 407] on icon at bounding box center [159, 487] width 8 height 2
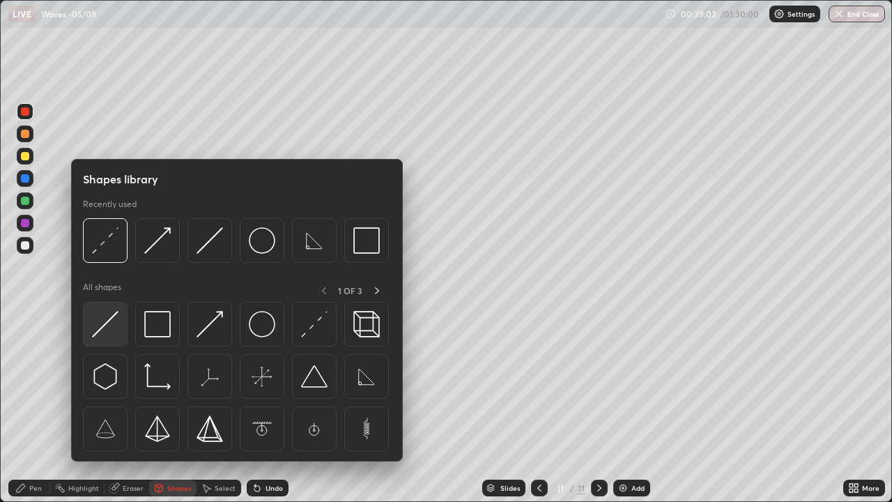
click at [100, 328] on img at bounding box center [105, 324] width 26 height 26
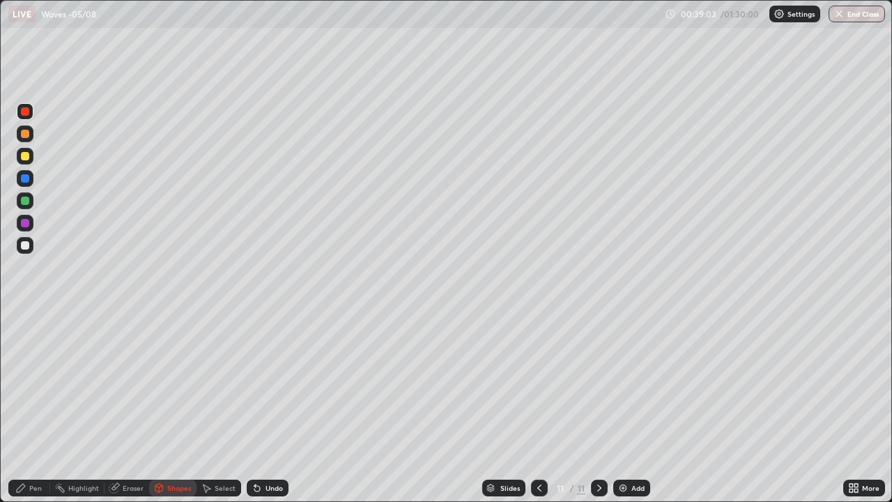
click at [25, 224] on div at bounding box center [25, 223] width 8 height 8
click at [33, 407] on div "Pen" at bounding box center [35, 487] width 13 height 7
click at [26, 114] on div at bounding box center [25, 111] width 8 height 8
click at [171, 407] on div "Shapes" at bounding box center [172, 488] width 47 height 17
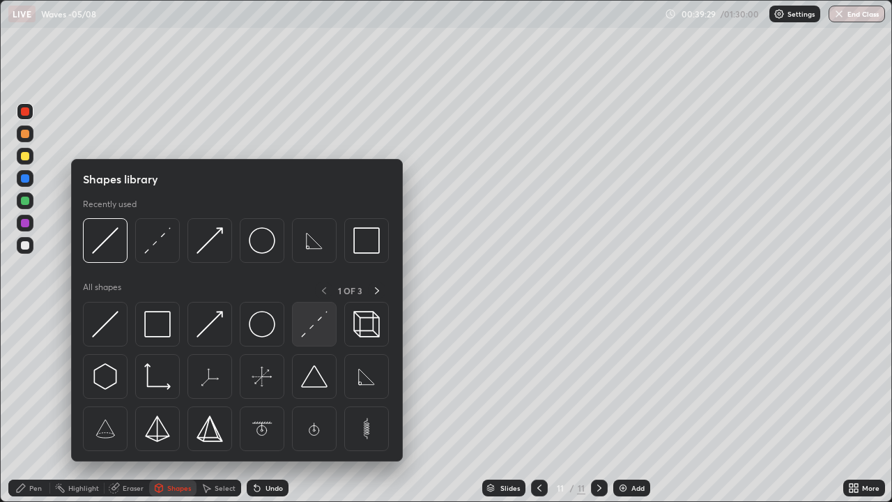
click at [312, 326] on img at bounding box center [314, 324] width 26 height 26
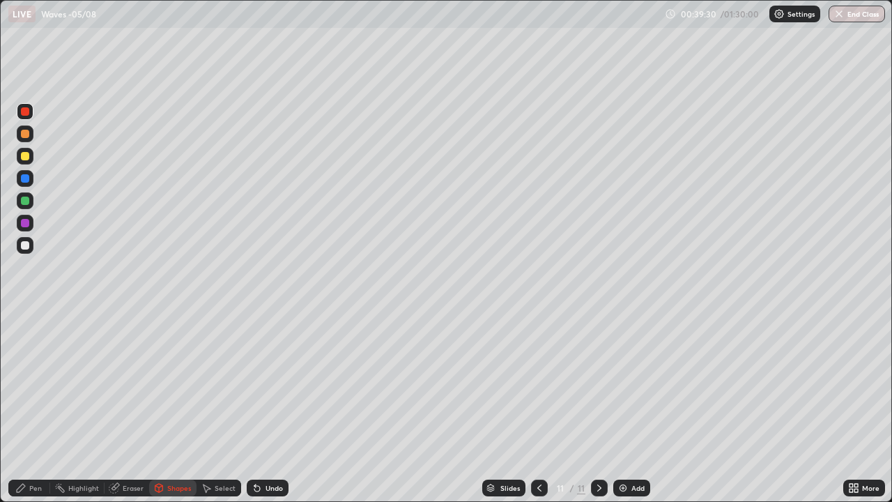
click at [24, 247] on div at bounding box center [25, 245] width 8 height 8
click at [27, 407] on div at bounding box center [25, 287] width 22 height 374
click at [28, 407] on div "Pen" at bounding box center [29, 488] width 42 height 17
click at [26, 180] on div at bounding box center [25, 178] width 8 height 8
click at [25, 226] on div at bounding box center [25, 223] width 8 height 8
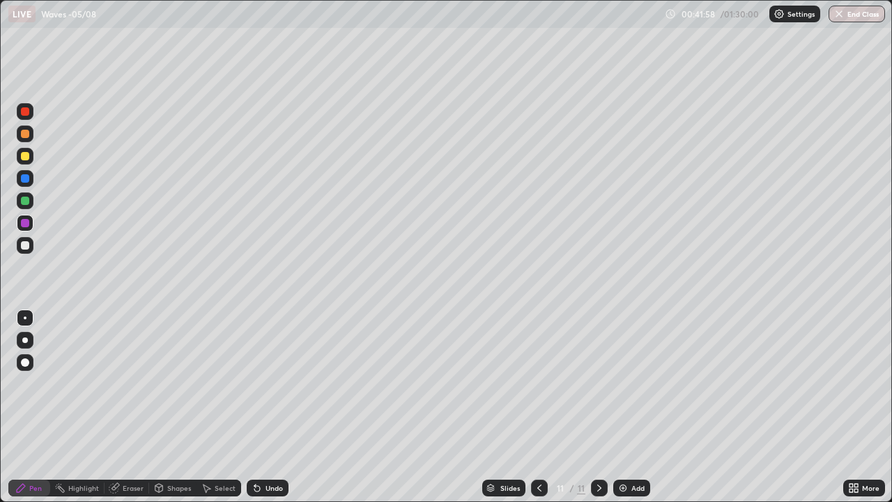
click at [165, 407] on div "Shapes" at bounding box center [172, 488] width 47 height 17
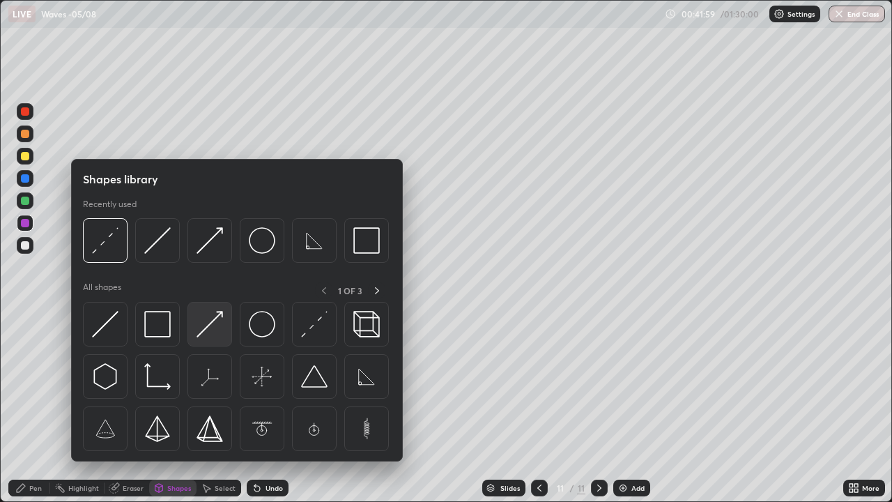
click at [193, 319] on div at bounding box center [210, 324] width 45 height 45
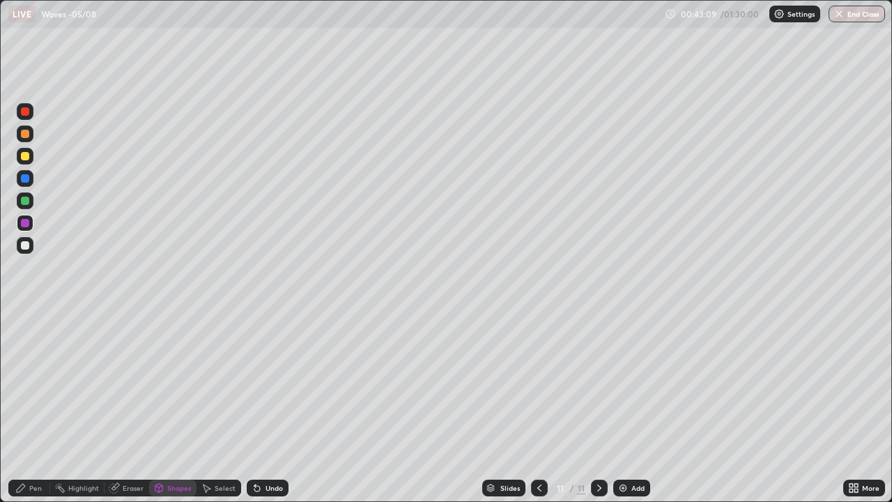
click at [541, 407] on icon at bounding box center [539, 487] width 11 height 11
click at [538, 407] on icon at bounding box center [539, 487] width 11 height 11
click at [537, 407] on div at bounding box center [539, 488] width 17 height 17
click at [600, 407] on icon at bounding box center [599, 487] width 11 height 11
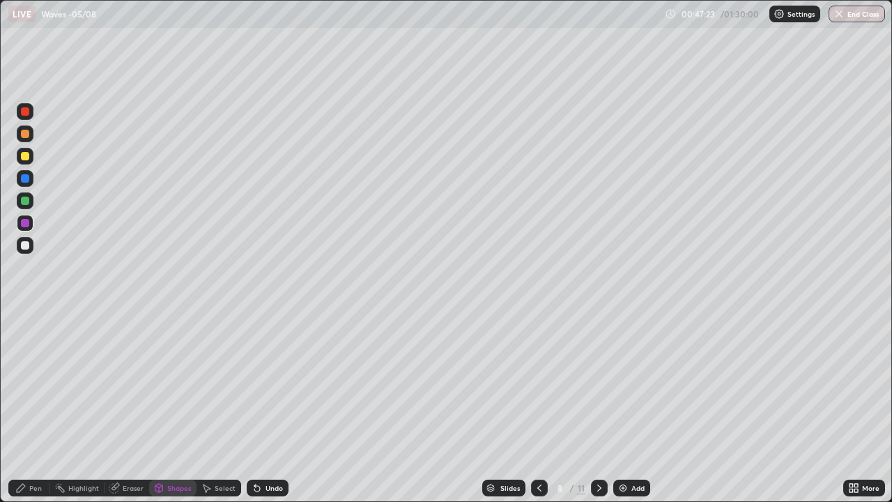
click at [596, 407] on icon at bounding box center [599, 487] width 11 height 11
click at [598, 407] on icon at bounding box center [599, 487] width 11 height 11
click at [625, 407] on img at bounding box center [623, 487] width 11 height 11
click at [171, 407] on div "Shapes" at bounding box center [172, 488] width 47 height 17
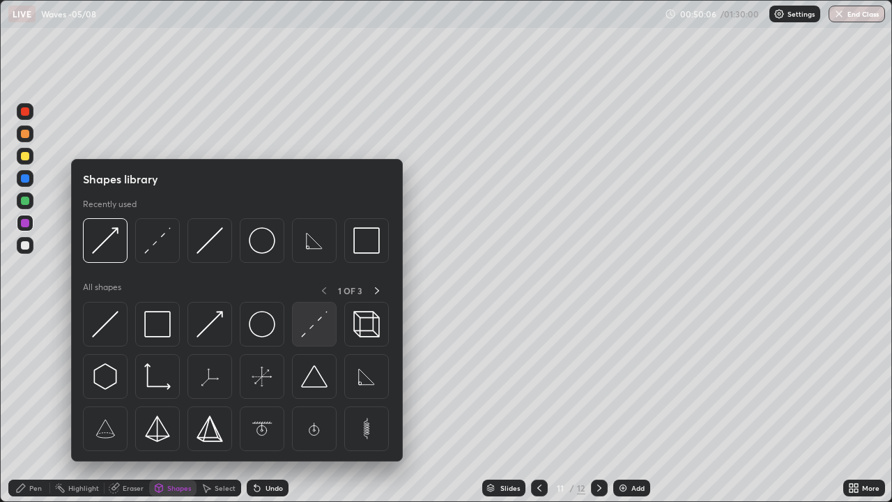
click at [319, 328] on img at bounding box center [314, 324] width 26 height 26
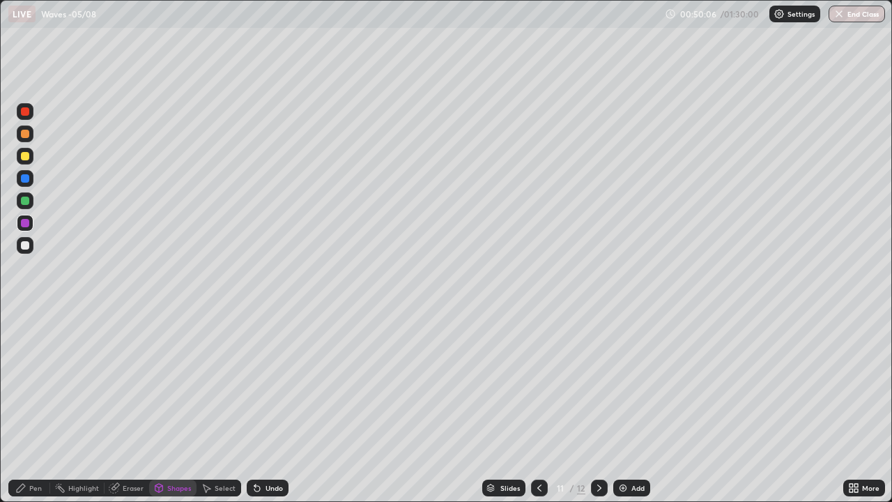
click at [29, 407] on div "Pen" at bounding box center [29, 488] width 42 height 28
click at [142, 407] on div "Eraser" at bounding box center [133, 487] width 21 height 7
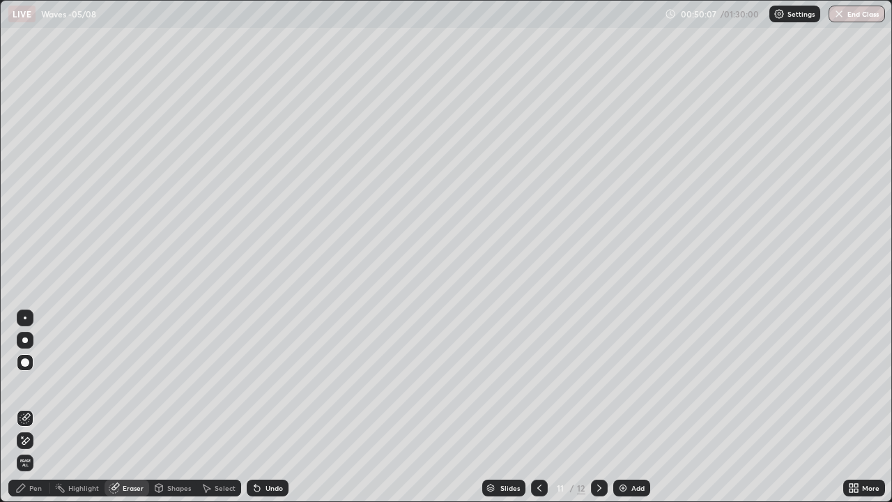
click at [164, 407] on div "Shapes" at bounding box center [172, 488] width 47 height 17
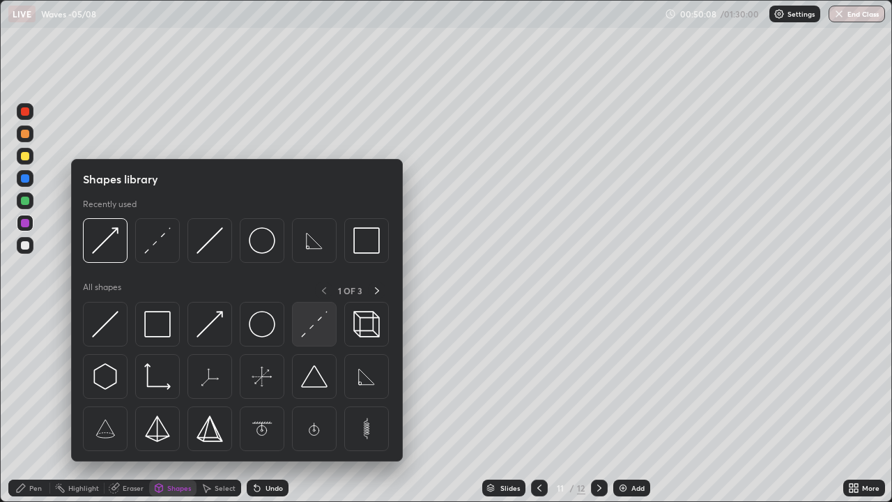
click at [318, 328] on img at bounding box center [314, 324] width 26 height 26
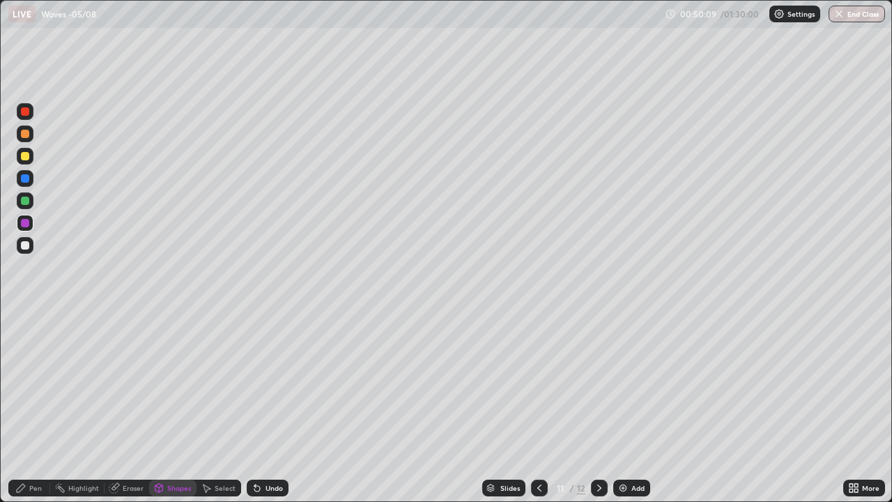
click at [31, 247] on div at bounding box center [25, 245] width 17 height 17
click at [25, 155] on div at bounding box center [25, 156] width 8 height 8
click at [31, 407] on div "Pen" at bounding box center [35, 487] width 13 height 7
click at [269, 407] on div "Undo" at bounding box center [274, 487] width 17 height 7
click at [263, 407] on div "Undo" at bounding box center [268, 488] width 42 height 17
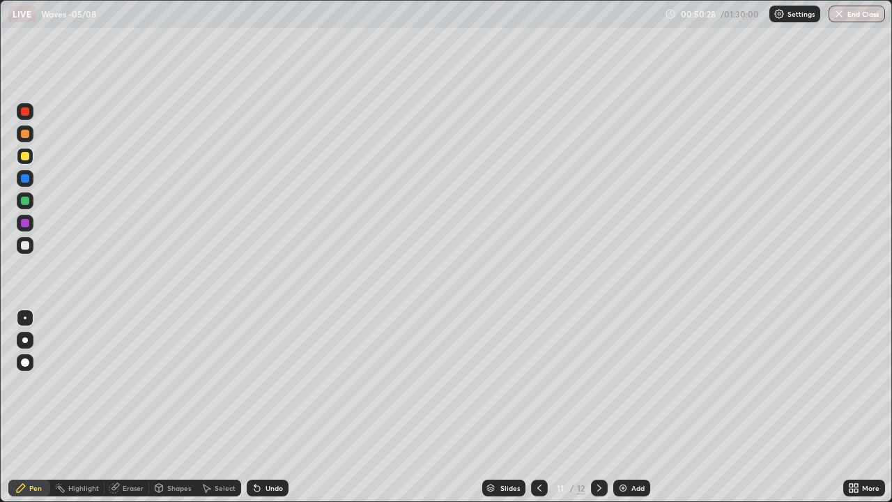
click at [221, 407] on div "Select" at bounding box center [225, 487] width 21 height 7
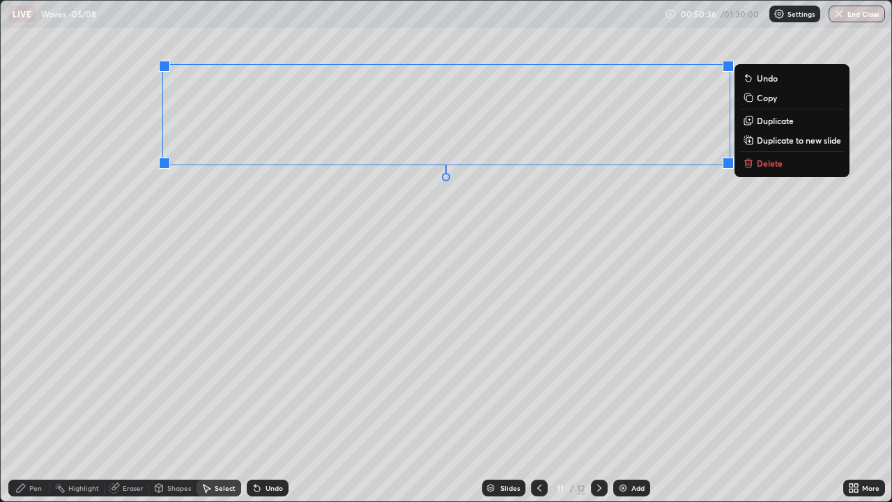
click at [758, 124] on p "Duplicate" at bounding box center [775, 120] width 37 height 11
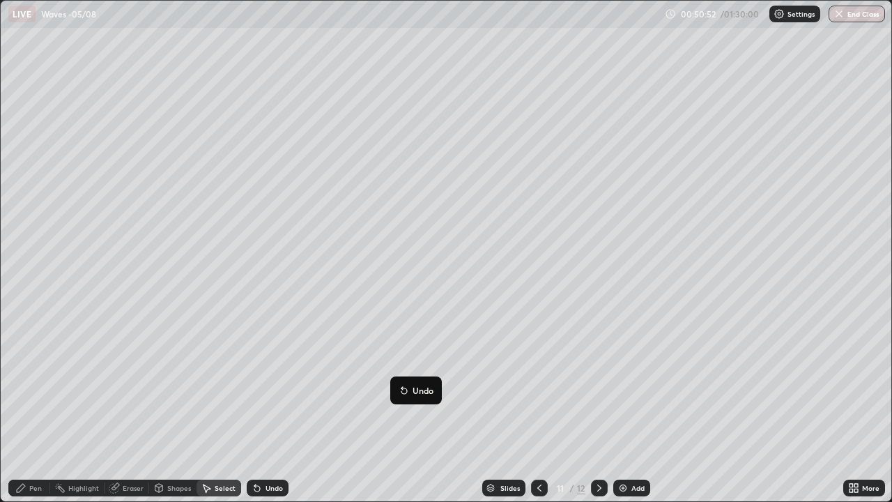
click at [176, 407] on div "Shapes" at bounding box center [179, 487] width 24 height 7
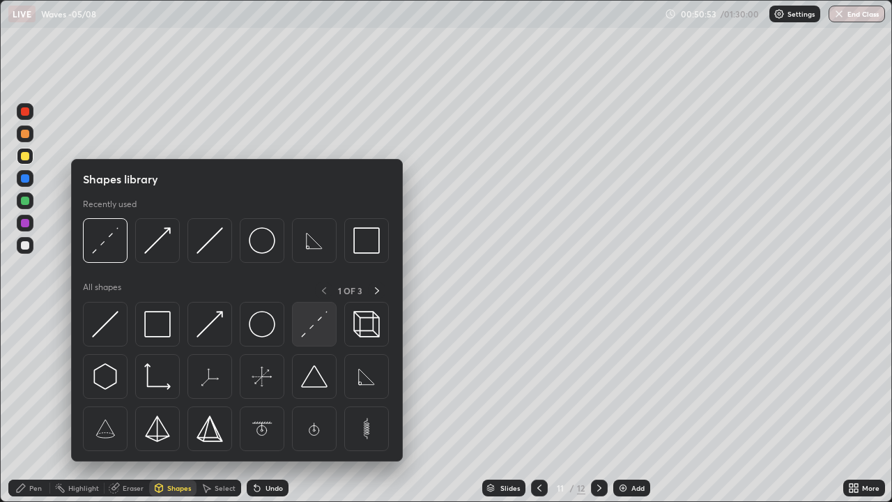
click at [316, 321] on img at bounding box center [314, 324] width 26 height 26
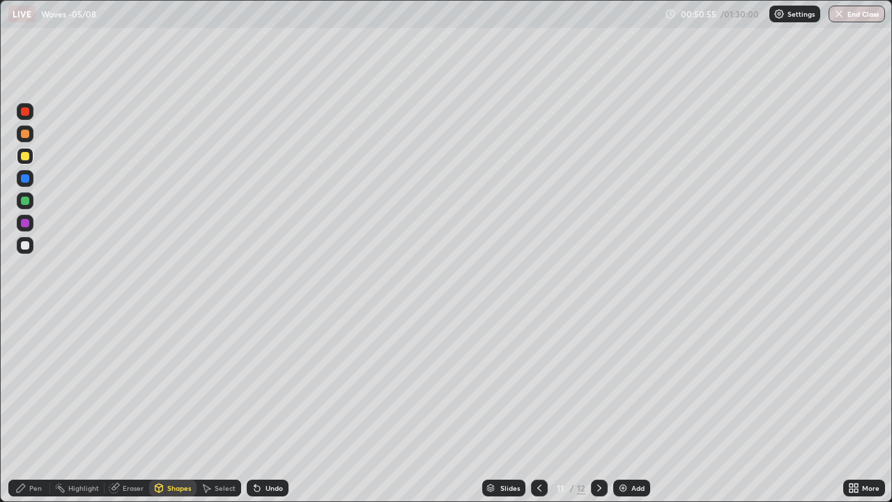
click at [31, 155] on div at bounding box center [25, 156] width 17 height 17
click at [28, 133] on div at bounding box center [25, 134] width 8 height 8
click at [273, 407] on div "Undo" at bounding box center [274, 487] width 17 height 7
click at [220, 407] on div "Select" at bounding box center [225, 487] width 21 height 7
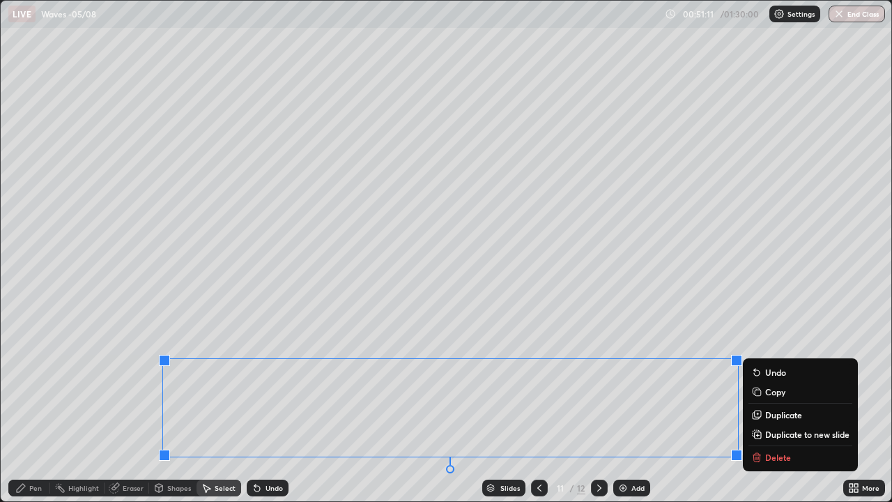
click at [158, 407] on icon at bounding box center [159, 487] width 8 height 2
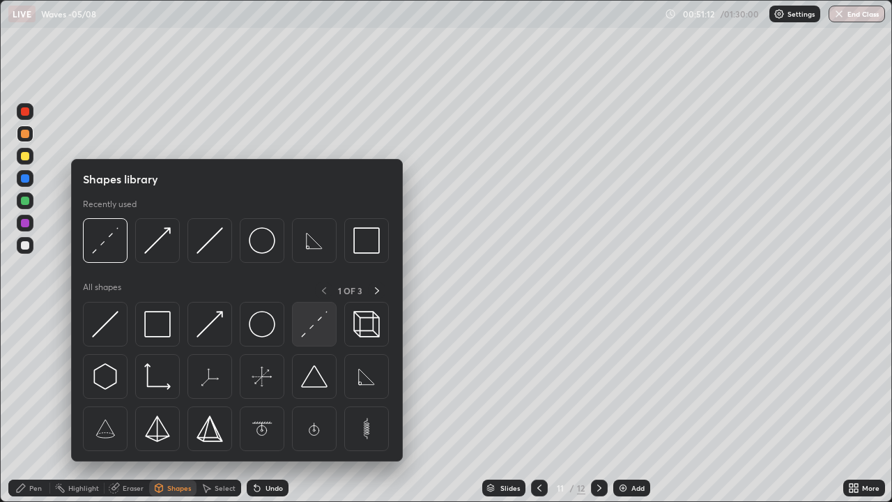
click at [319, 328] on img at bounding box center [314, 324] width 26 height 26
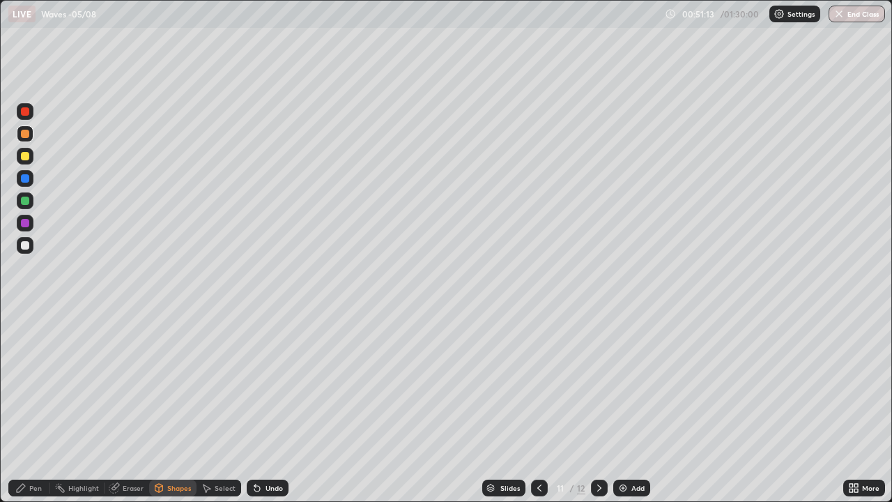
click at [26, 132] on div at bounding box center [25, 134] width 8 height 8
click at [274, 407] on div "Undo" at bounding box center [274, 487] width 17 height 7
click at [274, 407] on div "Undo" at bounding box center [268, 488] width 42 height 17
click at [38, 407] on div "Pen" at bounding box center [35, 487] width 13 height 7
click at [169, 407] on div "Shapes" at bounding box center [179, 487] width 24 height 7
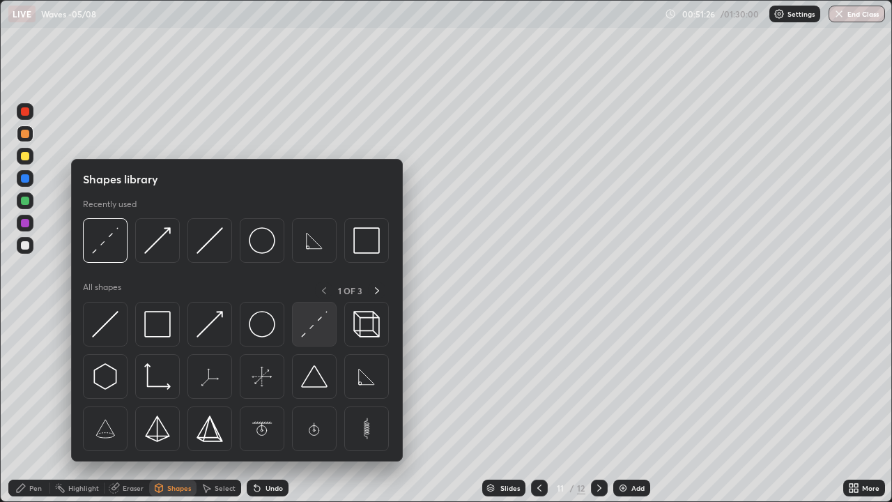
click at [313, 328] on img at bounding box center [314, 324] width 26 height 26
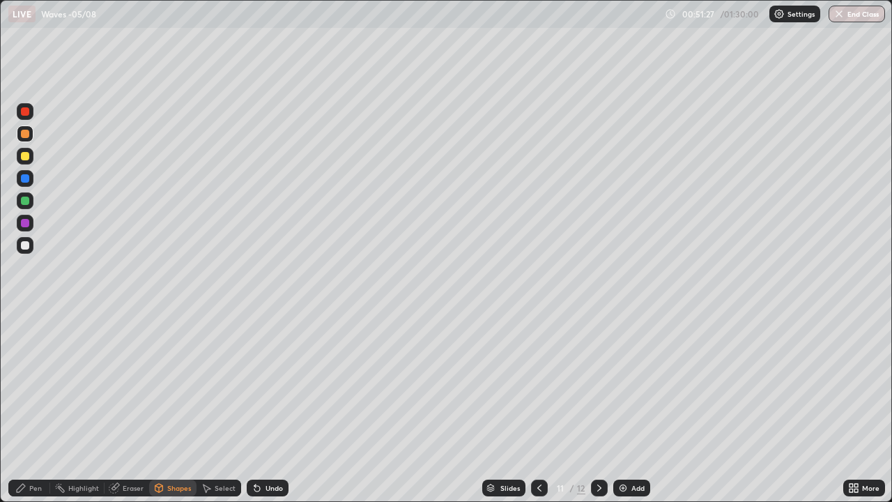
click at [25, 244] on div at bounding box center [25, 245] width 8 height 8
click at [30, 407] on div "Pen" at bounding box center [29, 488] width 42 height 17
click at [158, 407] on icon at bounding box center [159, 487] width 8 height 2
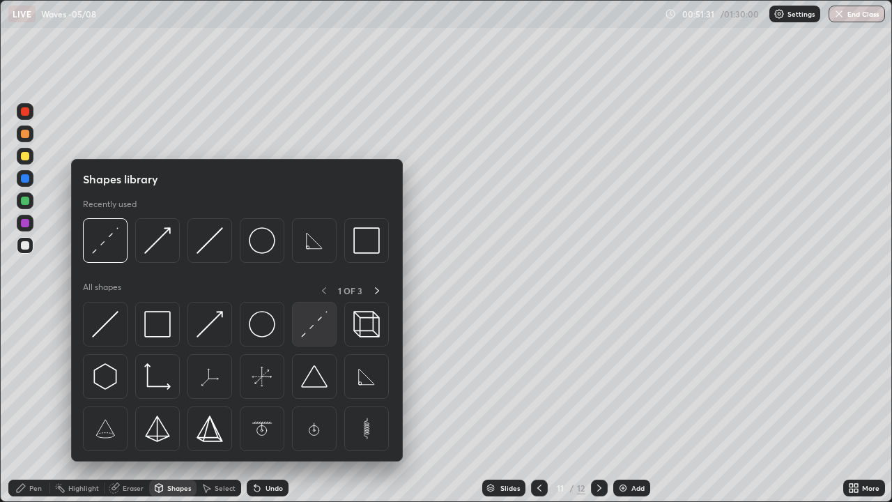
click at [311, 331] on img at bounding box center [314, 324] width 26 height 26
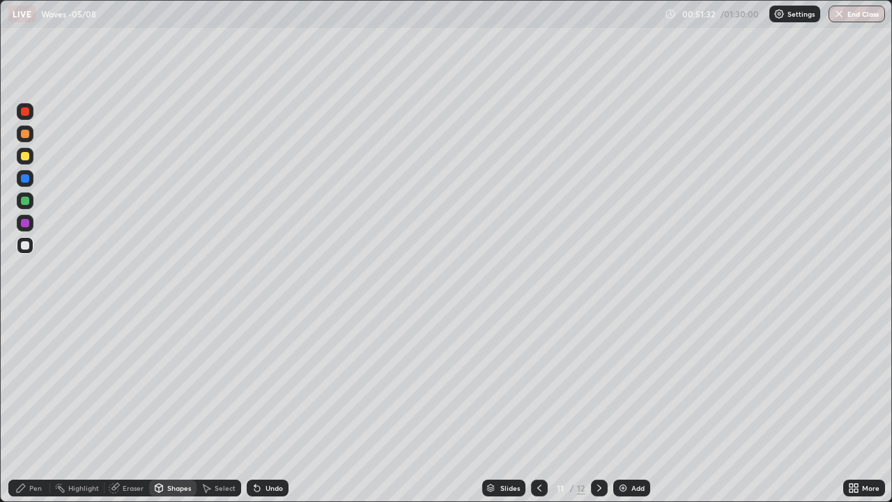
click at [26, 243] on div at bounding box center [25, 245] width 8 height 8
click at [30, 135] on div at bounding box center [25, 133] width 17 height 17
click at [165, 407] on div "Shapes" at bounding box center [172, 488] width 47 height 17
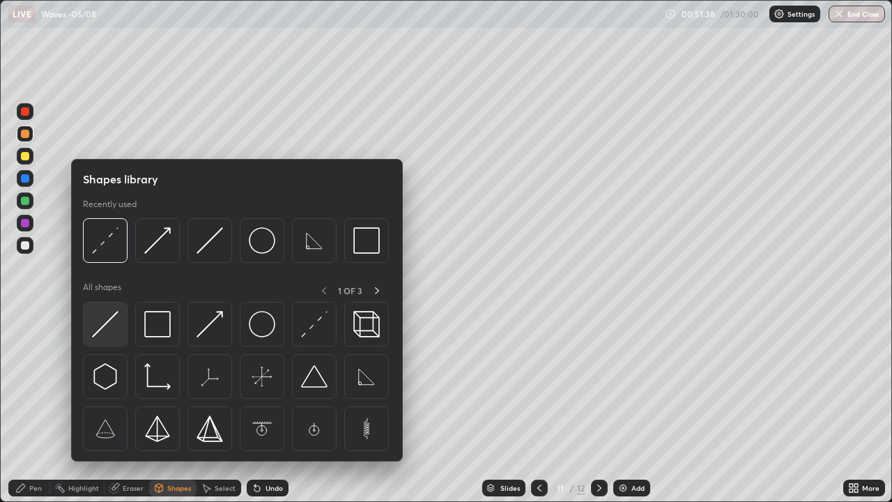
click at [103, 328] on img at bounding box center [105, 324] width 26 height 26
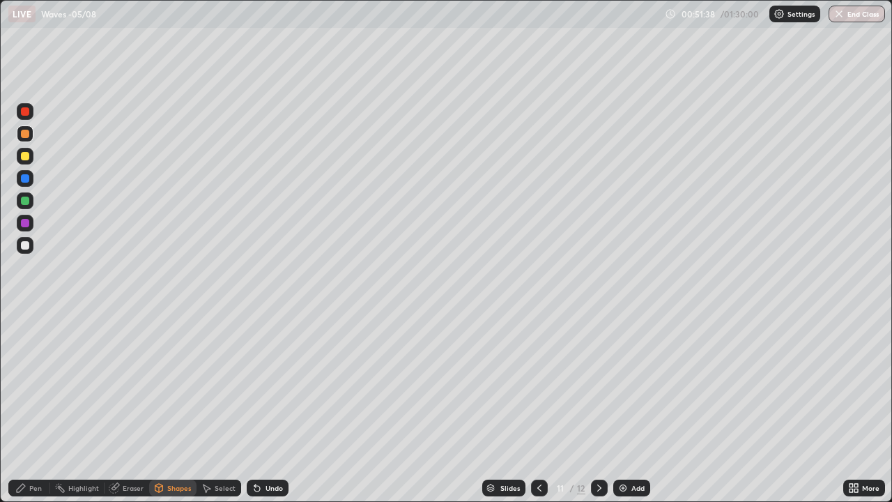
click at [33, 219] on div at bounding box center [25, 223] width 17 height 17
click at [33, 407] on div "Pen" at bounding box center [35, 487] width 13 height 7
click at [25, 135] on div at bounding box center [25, 134] width 8 height 8
click at [25, 157] on div at bounding box center [25, 156] width 8 height 8
click at [171, 407] on div "Shapes" at bounding box center [179, 487] width 24 height 7
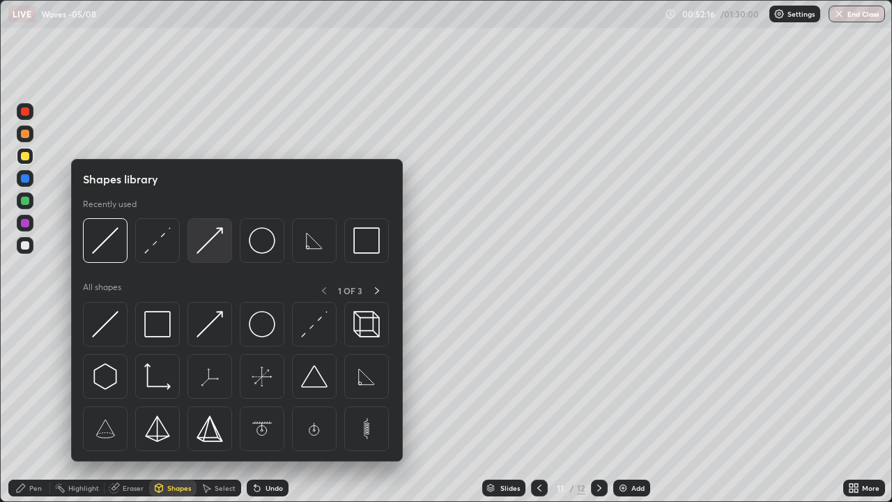
click at [206, 245] on img at bounding box center [210, 240] width 26 height 26
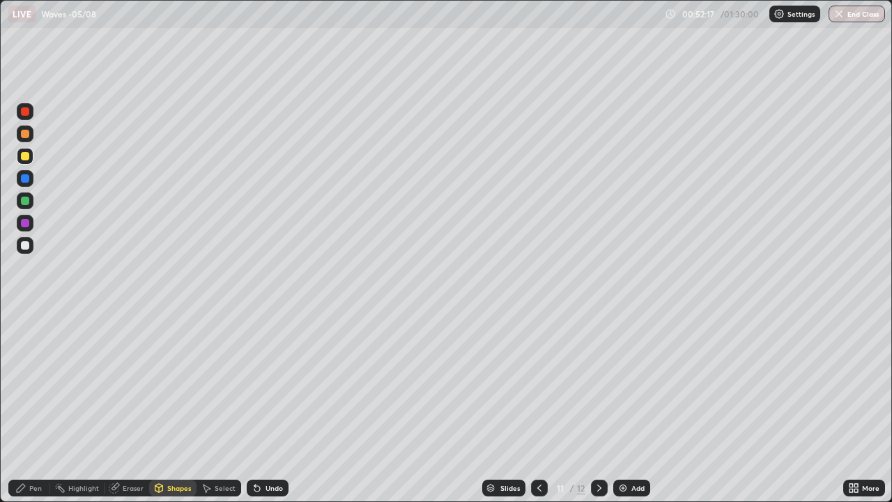
click at [27, 206] on div at bounding box center [25, 200] width 17 height 17
click at [597, 407] on icon at bounding box center [599, 487] width 11 height 11
click at [540, 407] on icon at bounding box center [539, 487] width 11 height 11
click at [28, 407] on div "Pen" at bounding box center [29, 488] width 42 height 17
click at [599, 407] on icon at bounding box center [599, 487] width 11 height 11
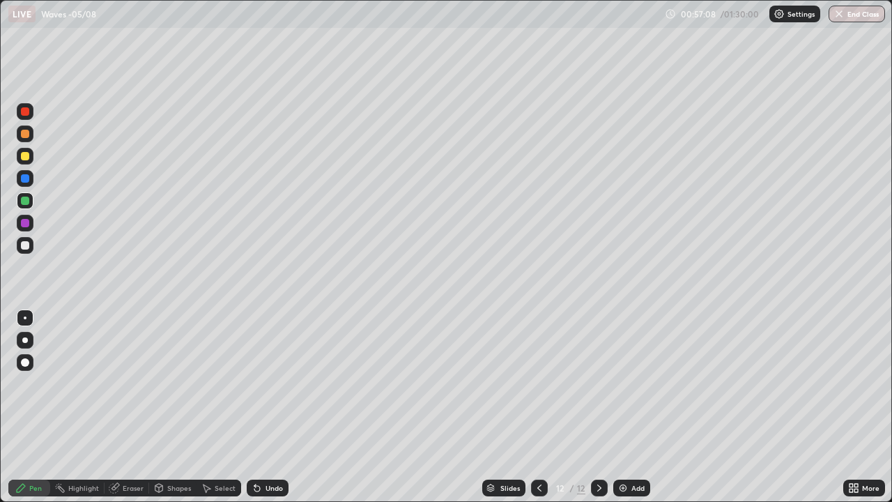
click at [30, 153] on div at bounding box center [25, 156] width 17 height 17
click at [273, 407] on div "Undo" at bounding box center [268, 488] width 42 height 17
click at [632, 407] on div "Add" at bounding box center [638, 487] width 13 height 7
click at [40, 407] on div "Pen" at bounding box center [29, 488] width 42 height 17
click at [26, 156] on div at bounding box center [25, 156] width 8 height 8
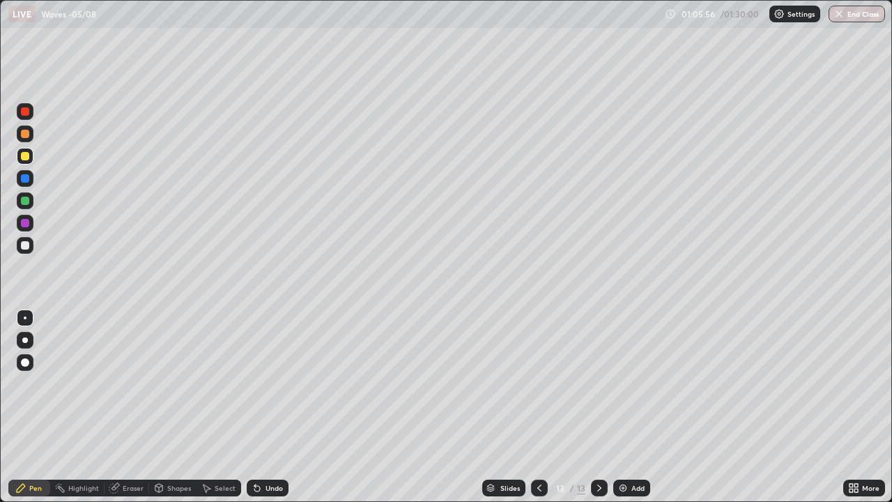
click at [171, 407] on div "Shapes" at bounding box center [179, 487] width 24 height 7
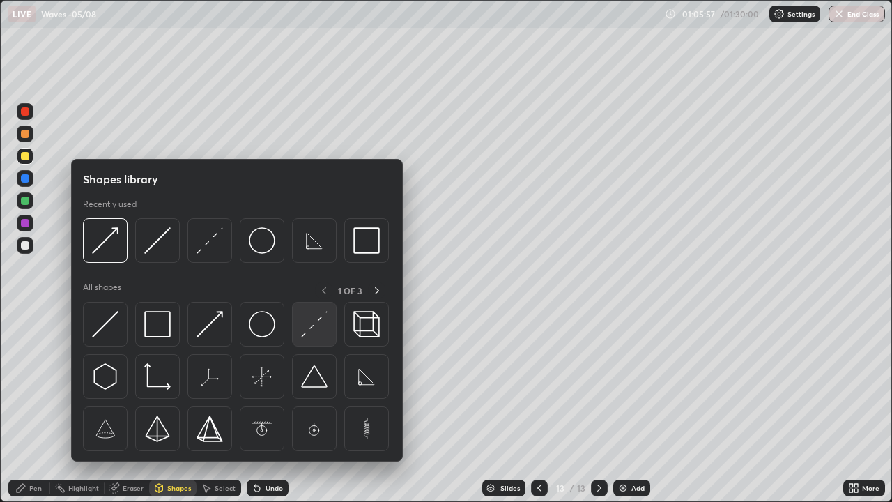
click at [312, 330] on img at bounding box center [314, 324] width 26 height 26
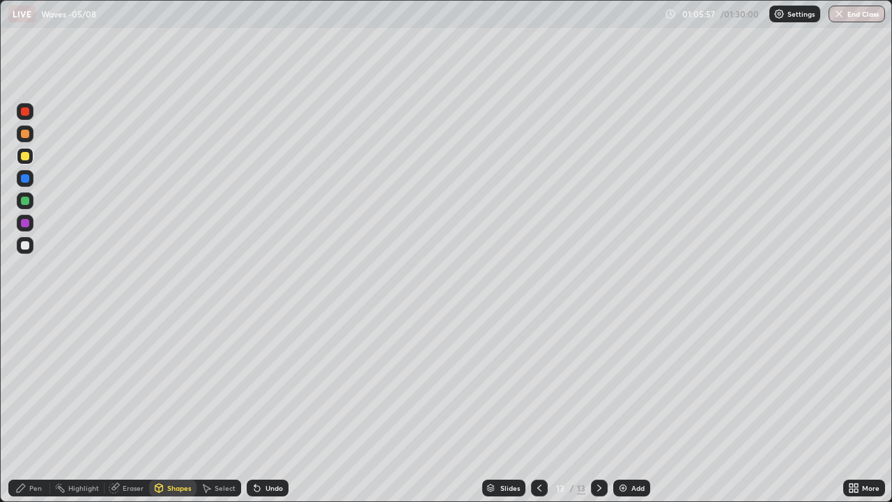
click at [27, 244] on div at bounding box center [25, 245] width 8 height 8
click at [39, 407] on div "Pen" at bounding box center [35, 487] width 13 height 7
click at [24, 156] on div at bounding box center [25, 156] width 8 height 8
click at [32, 140] on div at bounding box center [25, 134] width 17 height 22
click at [30, 177] on div at bounding box center [25, 178] width 17 height 17
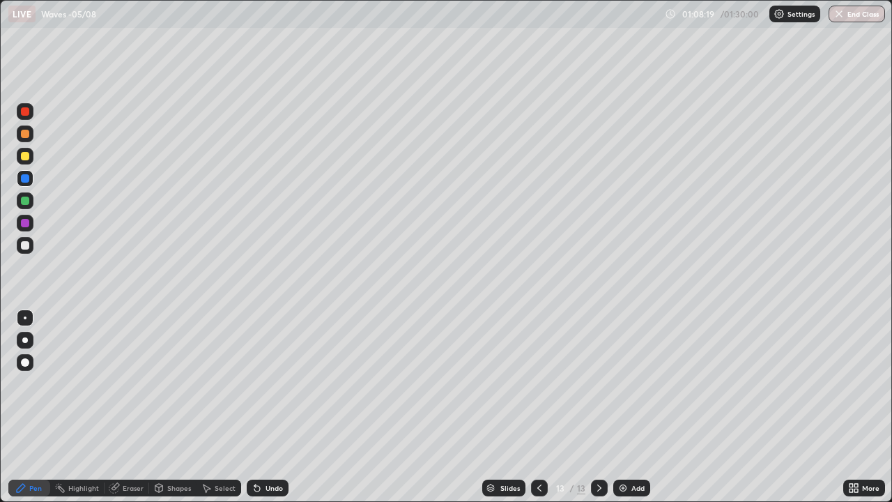
click at [30, 158] on div at bounding box center [25, 156] width 17 height 17
click at [181, 407] on div "Shapes" at bounding box center [179, 487] width 24 height 7
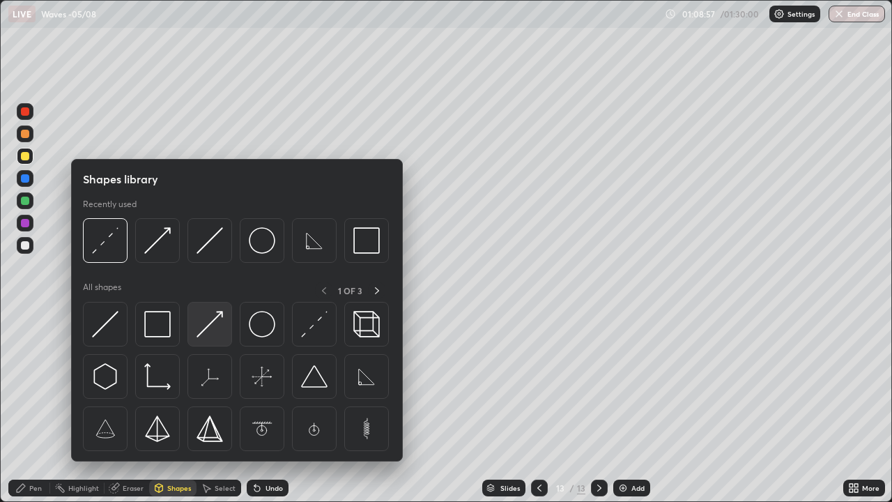
click at [210, 320] on img at bounding box center [210, 324] width 26 height 26
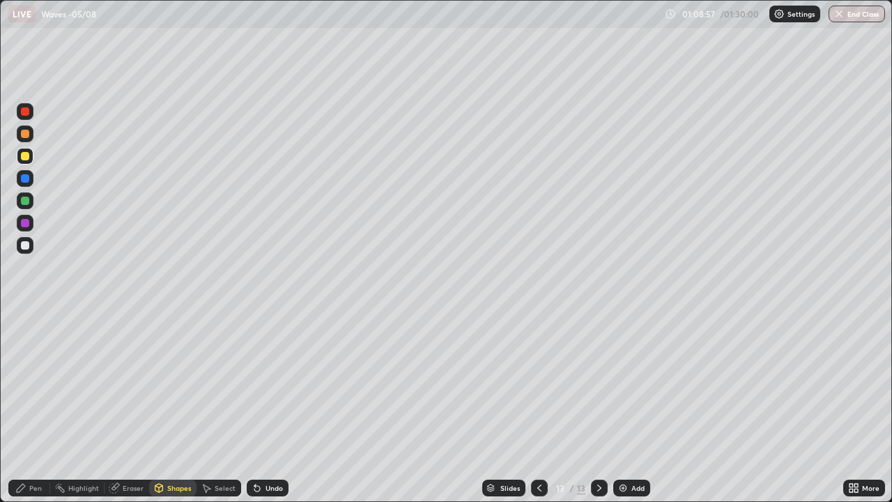
click at [30, 204] on div at bounding box center [25, 200] width 17 height 17
click at [18, 407] on div "Pen" at bounding box center [29, 488] width 42 height 17
click at [25, 157] on div at bounding box center [25, 156] width 8 height 8
click at [632, 407] on div "Add" at bounding box center [638, 487] width 13 height 7
click at [178, 407] on div "Shapes" at bounding box center [172, 488] width 47 height 17
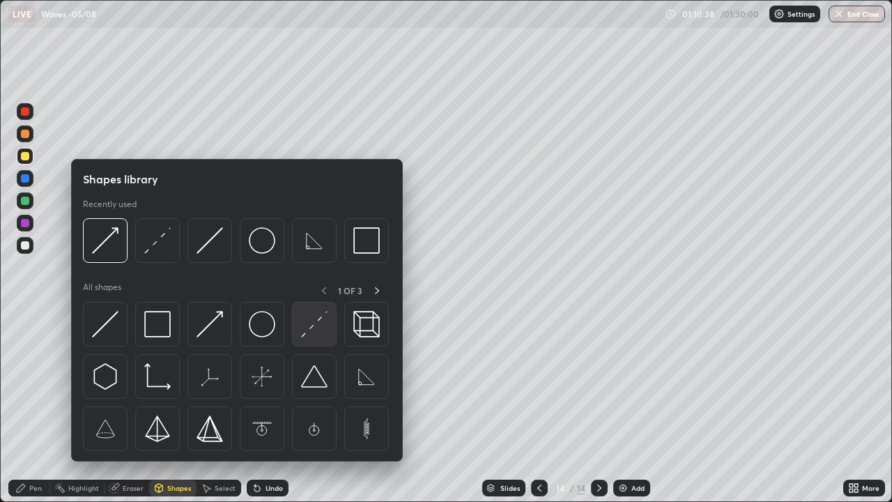
click at [316, 326] on img at bounding box center [314, 324] width 26 height 26
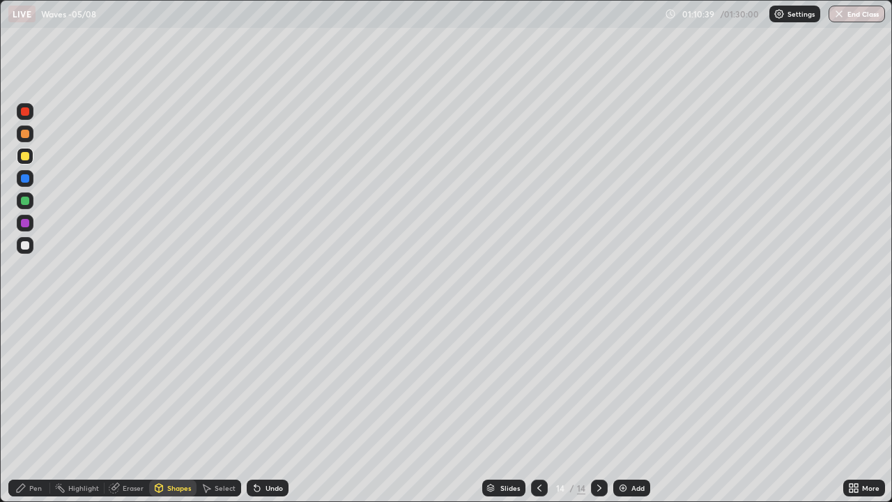
click at [28, 242] on div at bounding box center [25, 245] width 8 height 8
click at [32, 154] on div at bounding box center [25, 156] width 17 height 17
click at [272, 407] on div "Undo" at bounding box center [274, 487] width 17 height 7
click at [40, 407] on div "Pen" at bounding box center [29, 488] width 42 height 17
click at [26, 181] on div at bounding box center [25, 178] width 8 height 8
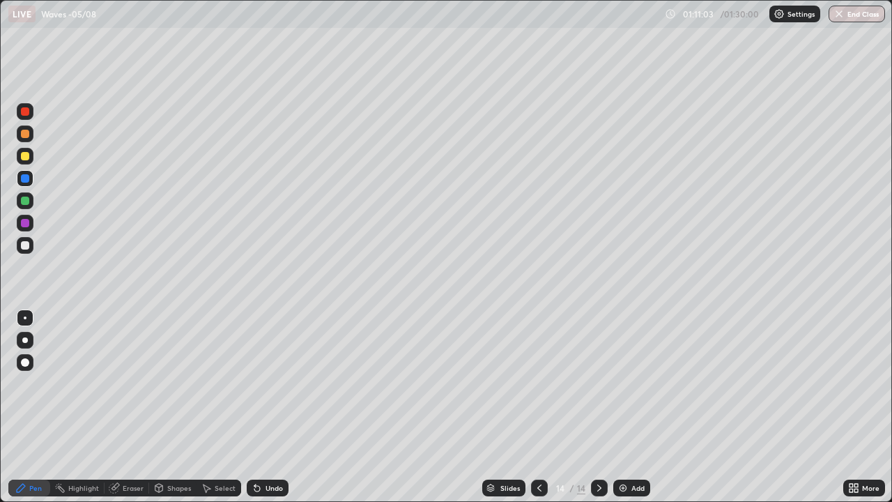
click at [171, 407] on div "Shapes" at bounding box center [179, 487] width 24 height 7
click at [125, 407] on div "Eraser" at bounding box center [133, 487] width 21 height 7
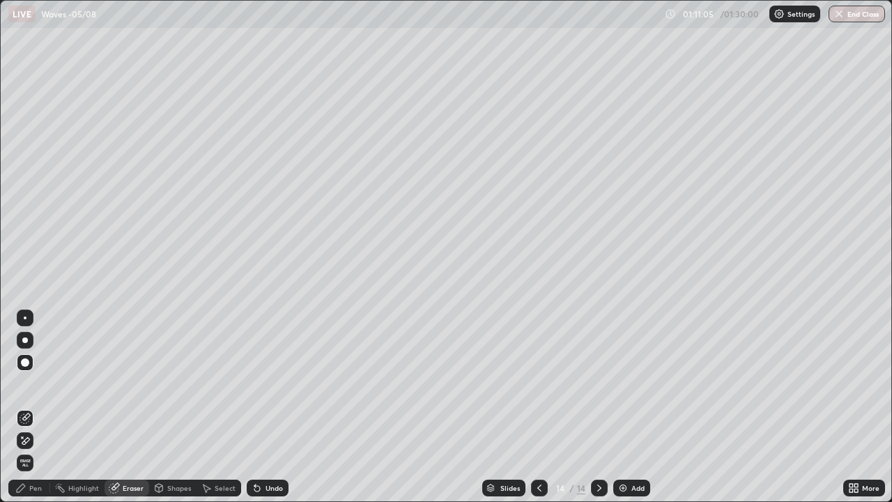
click at [25, 318] on div at bounding box center [25, 317] width 3 height 3
click at [171, 407] on div "Shapes" at bounding box center [172, 488] width 47 height 17
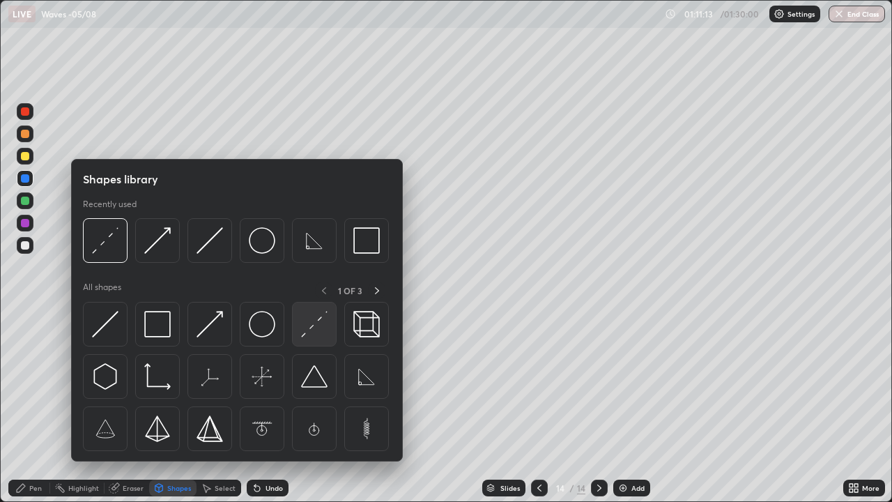
click at [316, 338] on div at bounding box center [314, 324] width 45 height 45
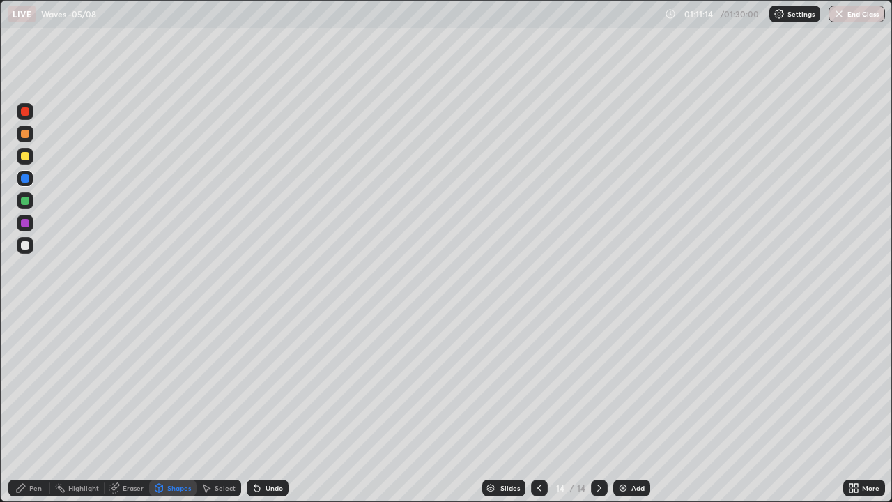
click at [33, 245] on div at bounding box center [25, 245] width 17 height 17
click at [36, 407] on div "Pen" at bounding box center [29, 488] width 42 height 17
click at [165, 407] on div "Shapes" at bounding box center [172, 488] width 47 height 17
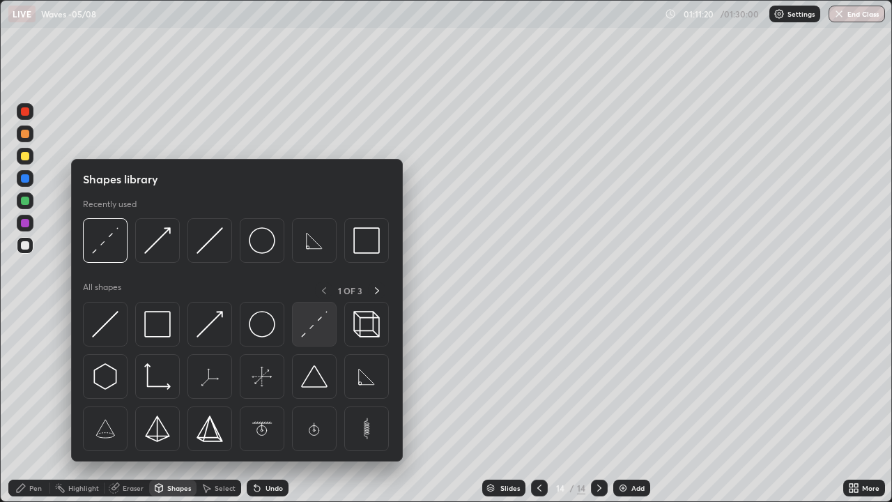
click at [319, 330] on img at bounding box center [314, 324] width 26 height 26
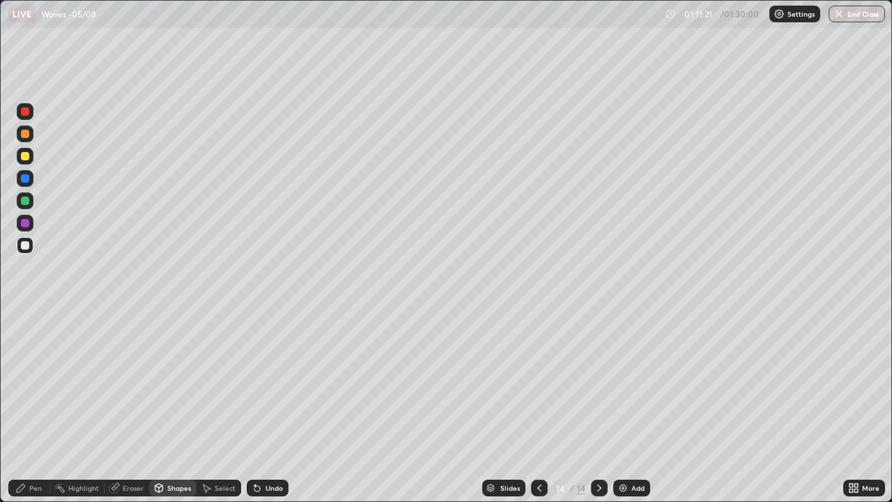
click at [30, 245] on div at bounding box center [25, 245] width 17 height 17
click at [27, 407] on div "Pen" at bounding box center [29, 488] width 42 height 17
click at [30, 201] on div at bounding box center [25, 200] width 17 height 17
click at [166, 407] on div "Shapes" at bounding box center [172, 488] width 47 height 17
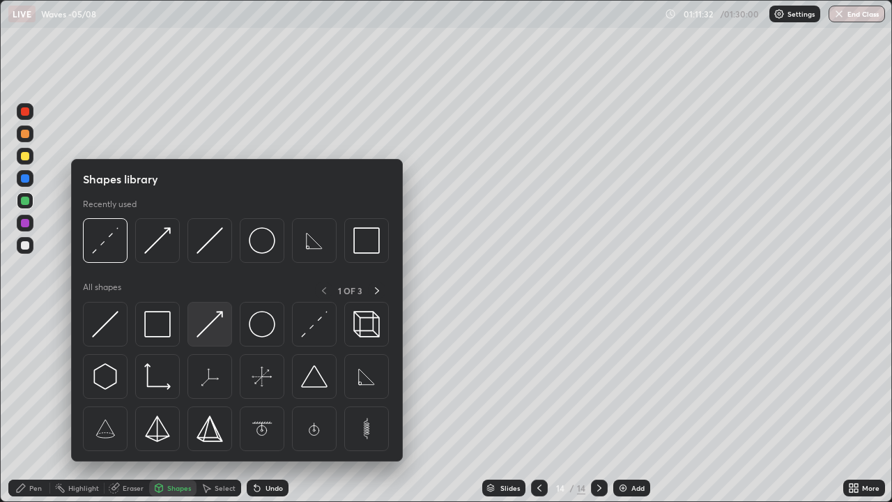
click at [201, 325] on img at bounding box center [210, 324] width 26 height 26
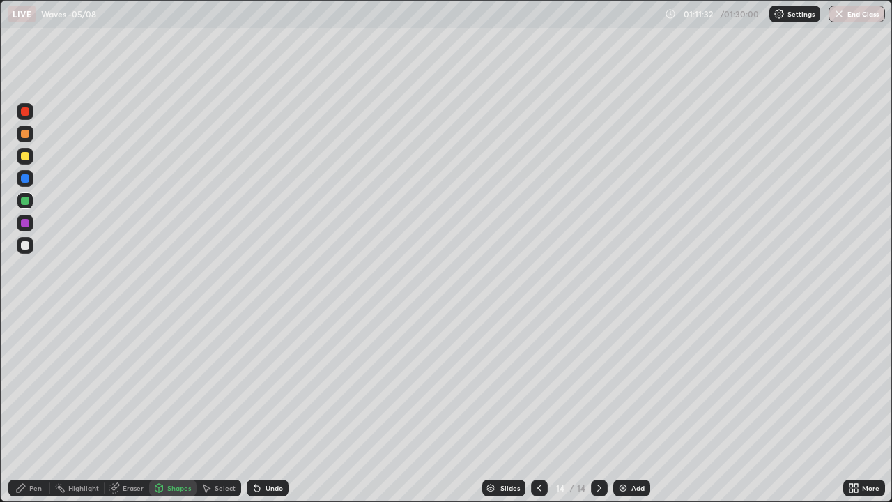
click at [30, 201] on div at bounding box center [25, 200] width 17 height 17
click at [26, 245] on div at bounding box center [25, 245] width 8 height 8
click at [270, 407] on div "Undo" at bounding box center [274, 487] width 17 height 7
click at [42, 407] on div "Pen" at bounding box center [29, 488] width 42 height 17
click at [32, 220] on div at bounding box center [25, 223] width 17 height 17
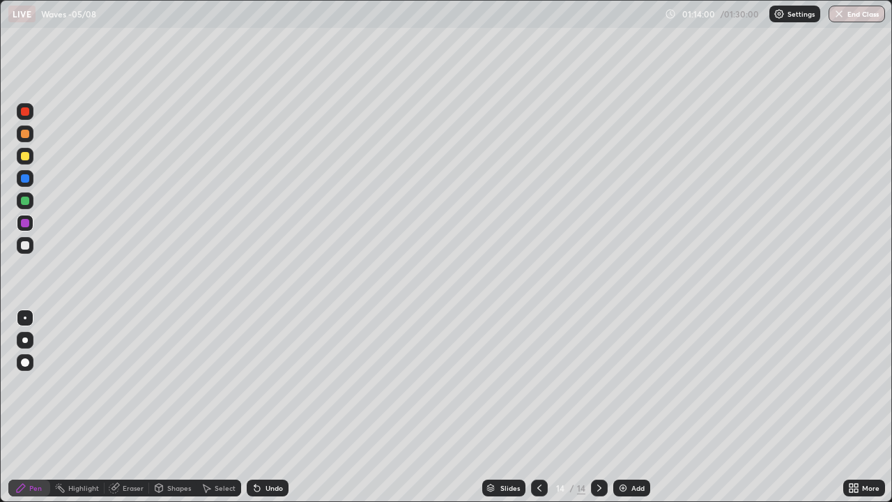
click at [37, 407] on div "Pen" at bounding box center [29, 488] width 42 height 17
click at [858, 17] on button "End Class" at bounding box center [857, 14] width 56 height 17
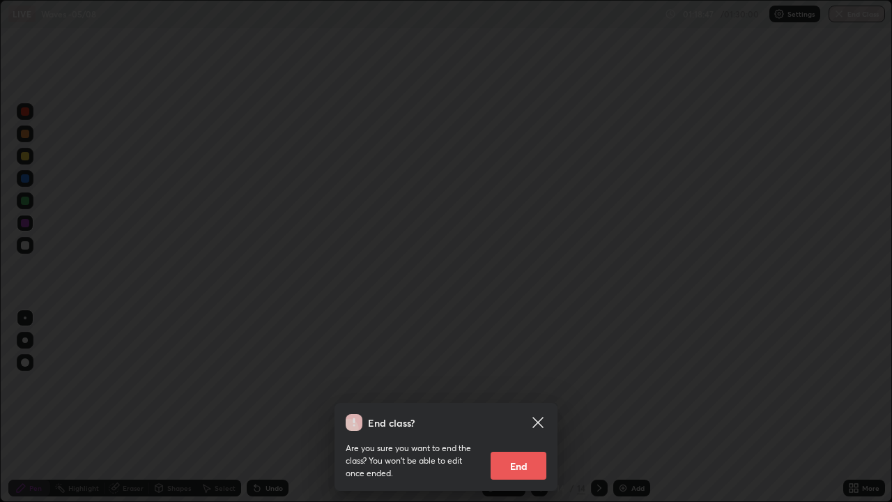
click at [518, 407] on button "End" at bounding box center [519, 466] width 56 height 28
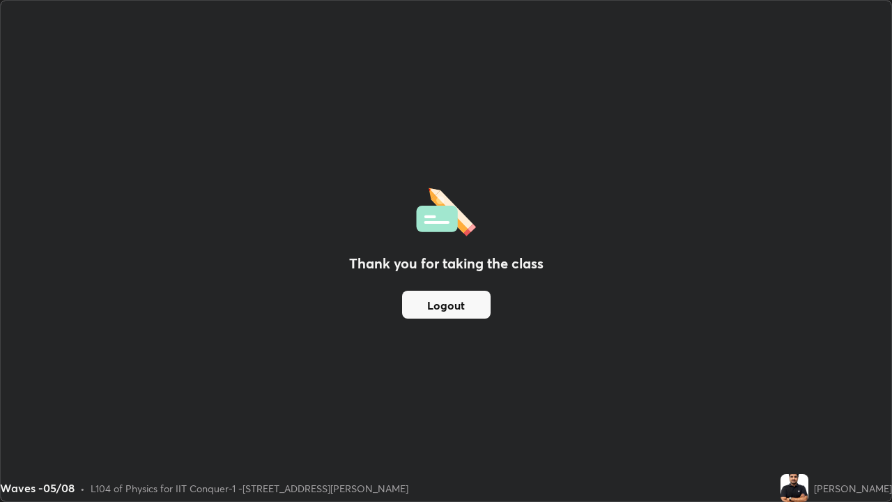
click at [459, 296] on button "Logout" at bounding box center [446, 305] width 89 height 28
